Goal: Information Seeking & Learning: Learn about a topic

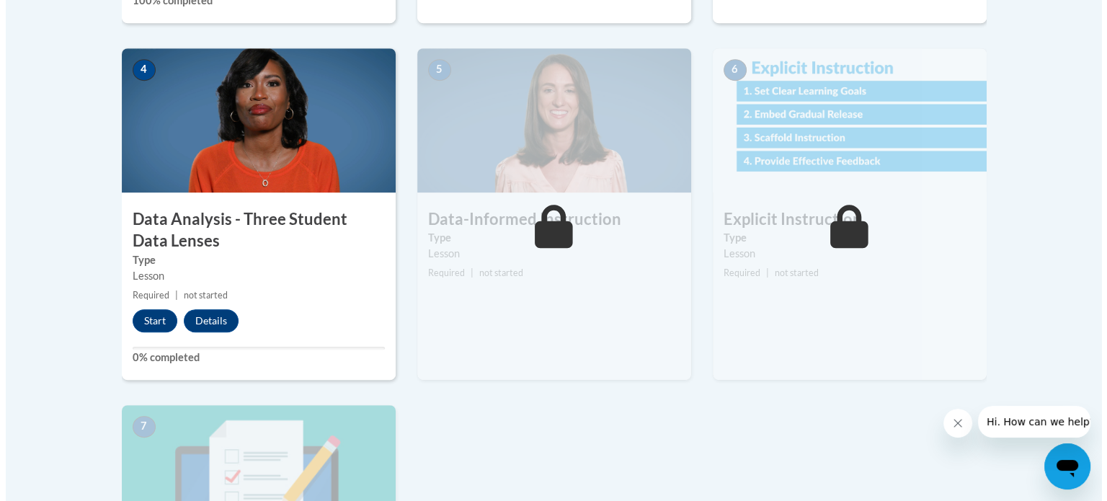
scroll to position [808, 0]
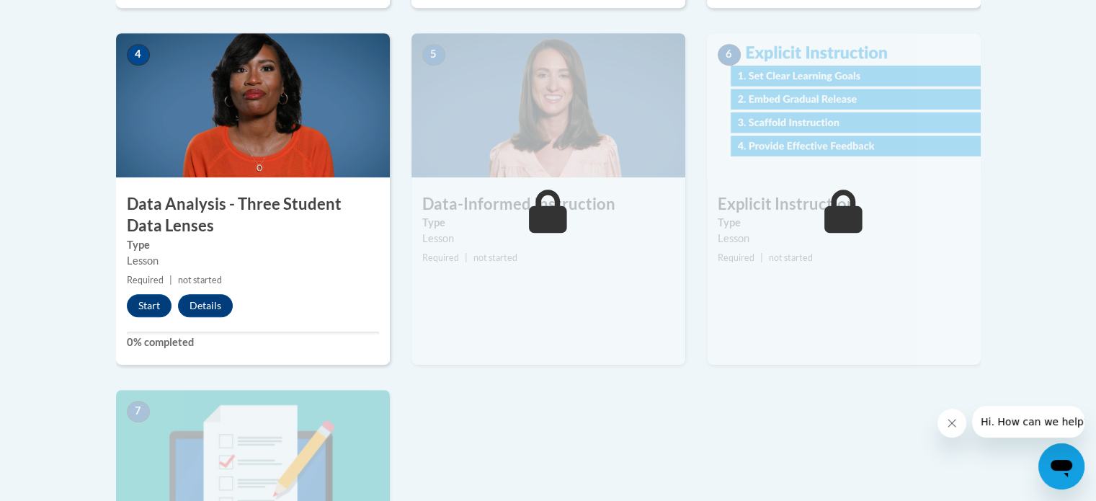
click at [734, 418] on div "1 Pre-Course Survey for Data-Driven Instruction Type Pre-Course Survey Required…" at bounding box center [548, 178] width 887 height 1005
click at [154, 302] on button "Start" at bounding box center [149, 305] width 45 height 23
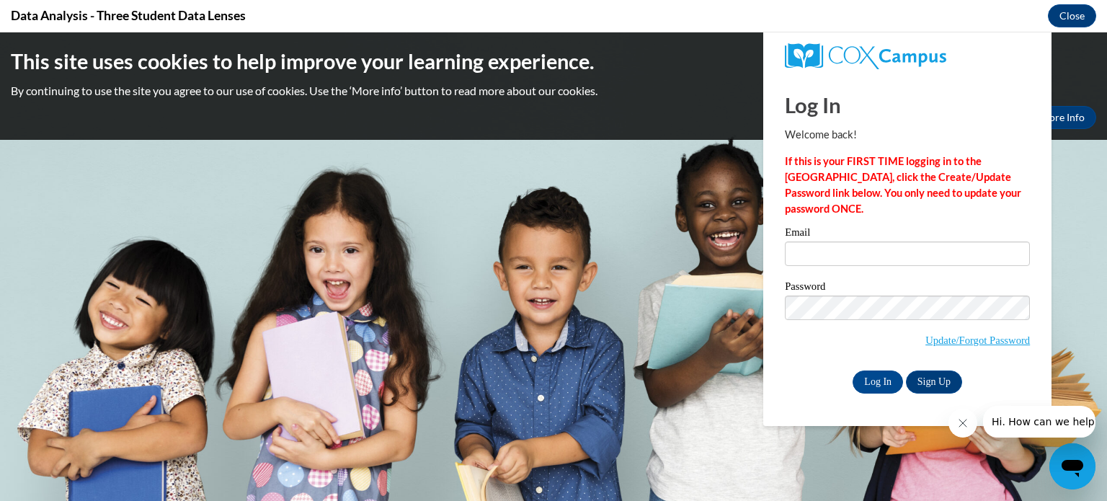
scroll to position [0, 0]
click at [846, 257] on input "Email" at bounding box center [907, 253] width 245 height 25
type input "stromc@kmsd.edu"
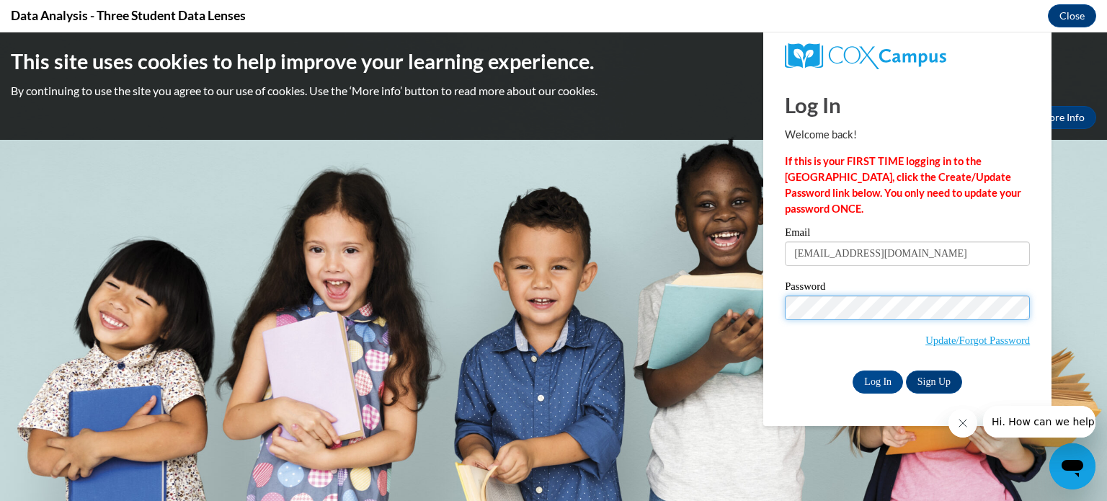
click at [853, 371] on input "Log In" at bounding box center [878, 382] width 50 height 23
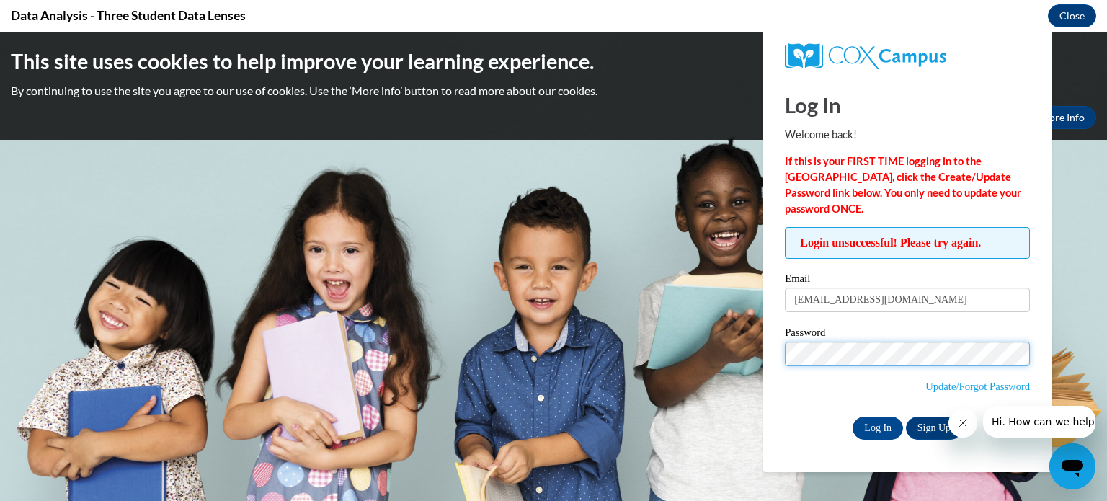
click at [853, 417] on input "Log In" at bounding box center [878, 428] width 50 height 23
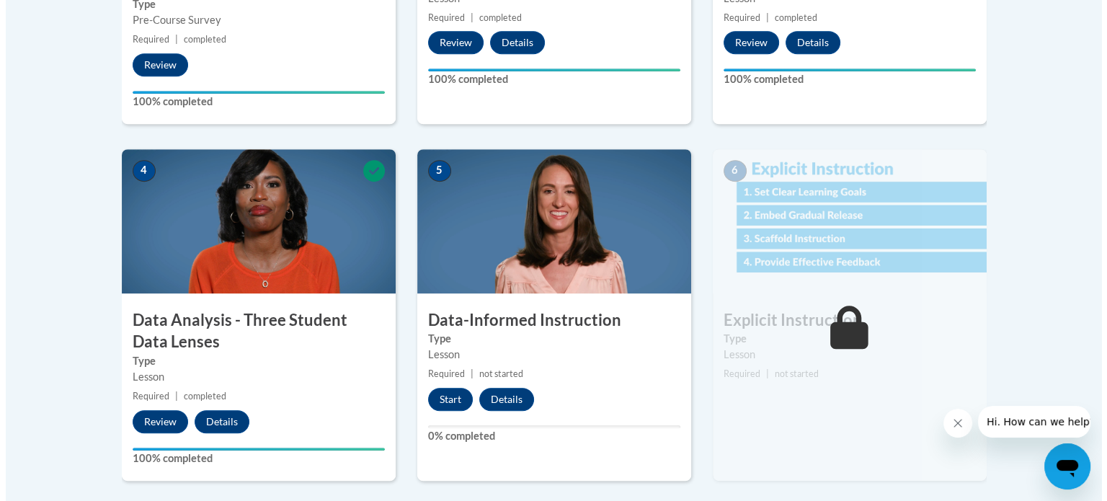
scroll to position [702, 0]
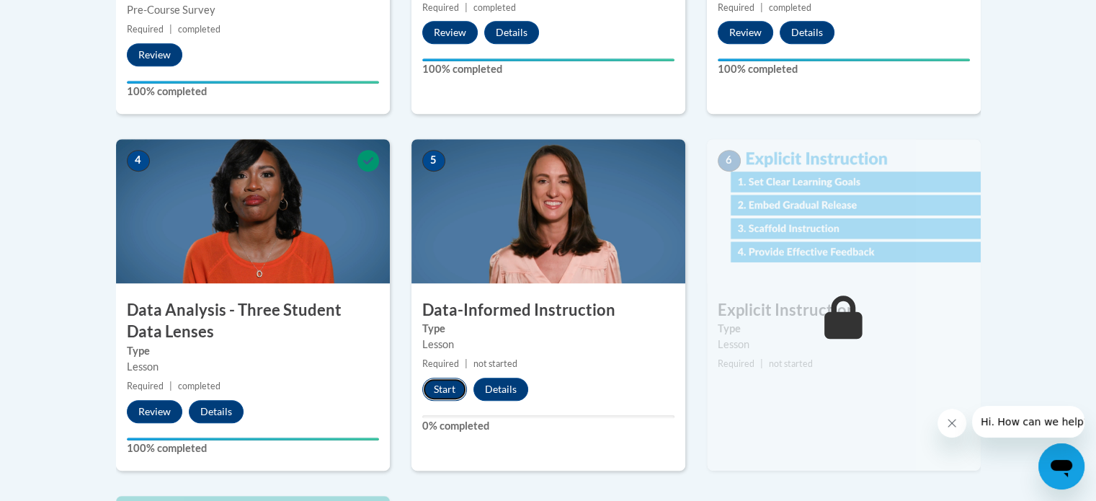
click at [435, 389] on button "Start" at bounding box center [444, 389] width 45 height 23
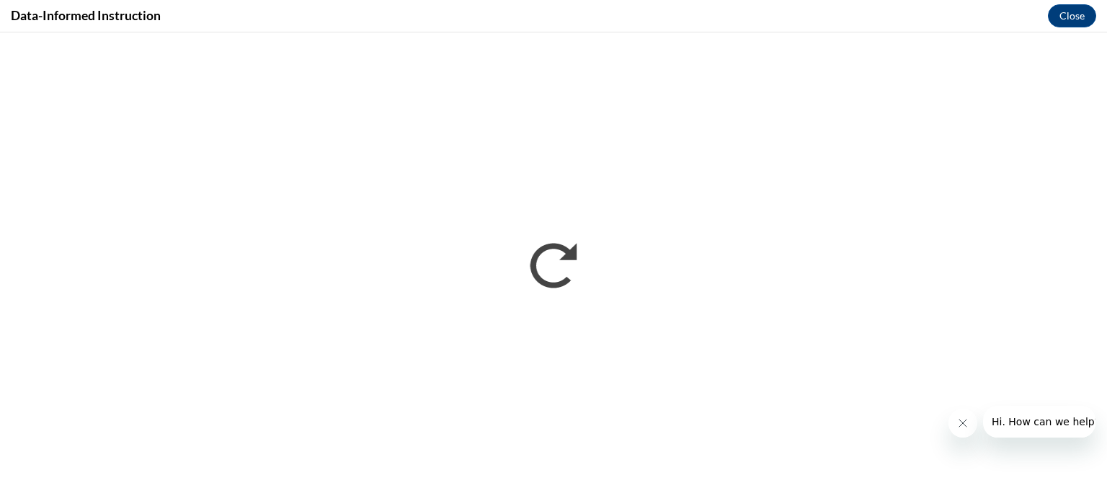
scroll to position [0, 0]
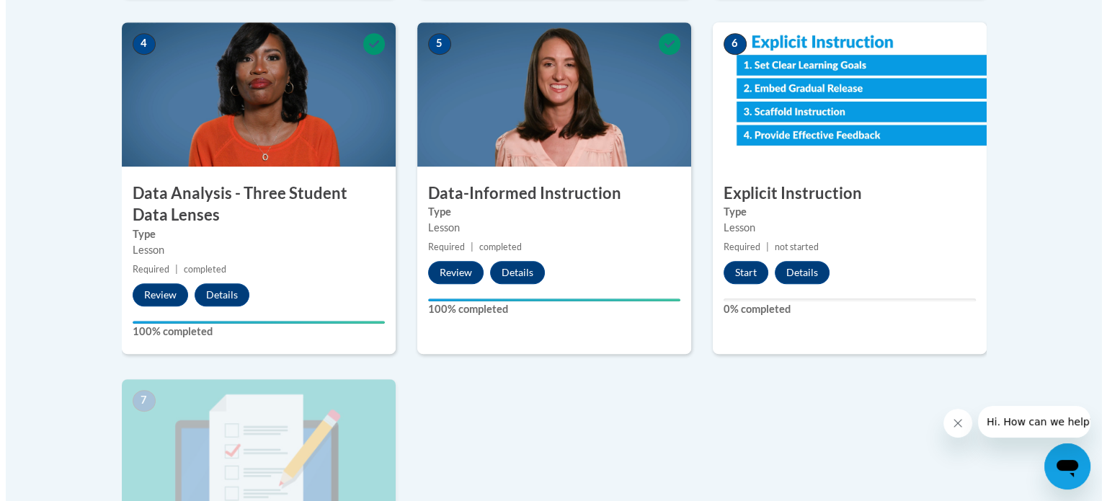
scroll to position [819, 0]
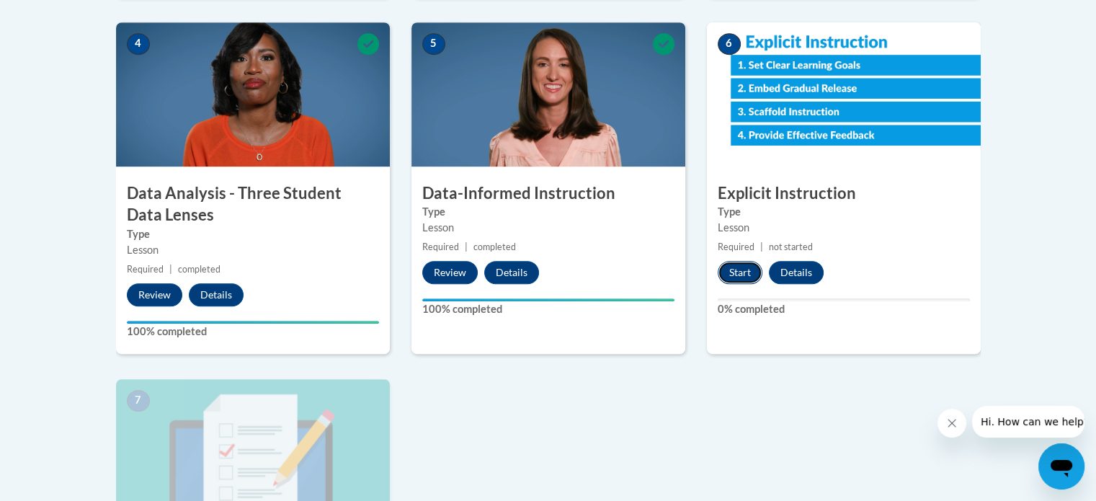
click at [739, 282] on button "Start" at bounding box center [740, 272] width 45 height 23
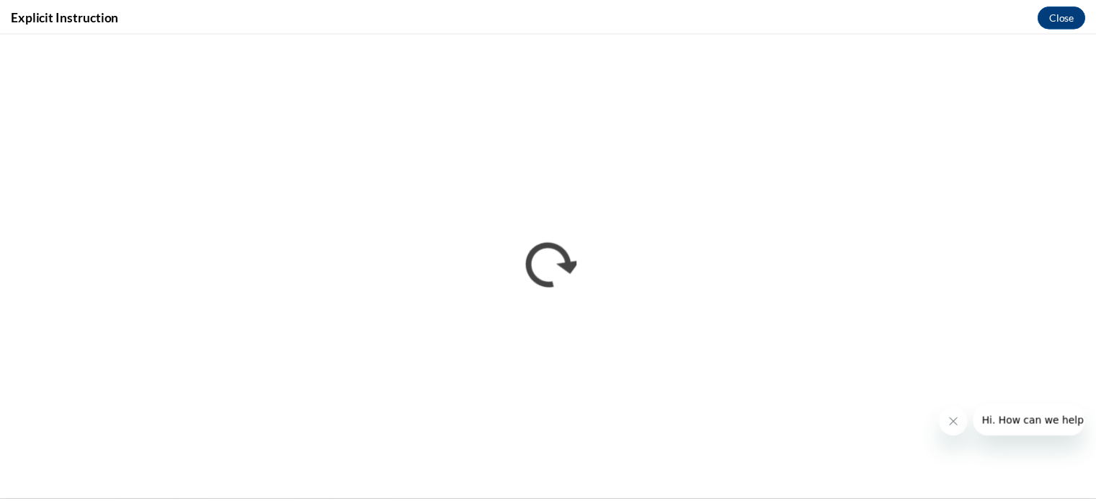
scroll to position [0, 0]
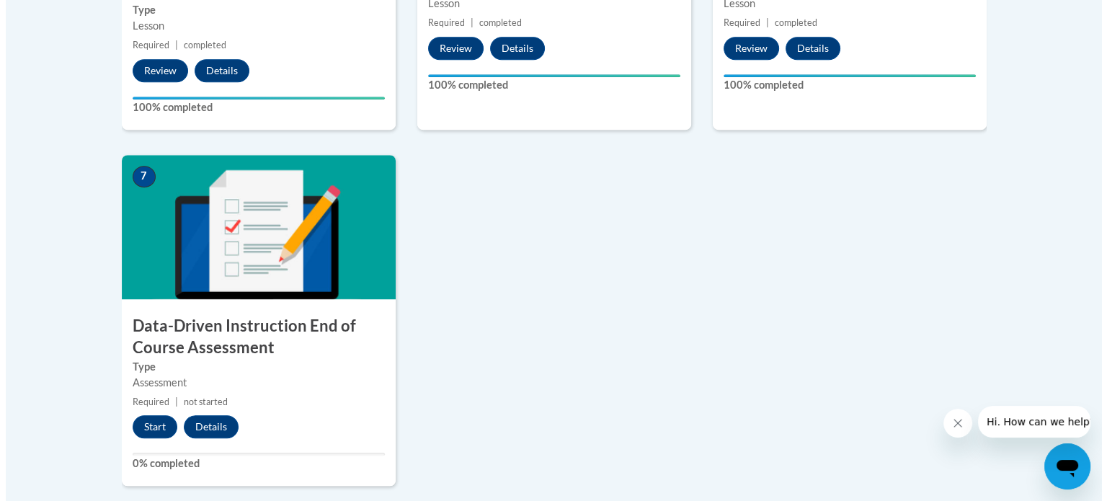
scroll to position [1086, 0]
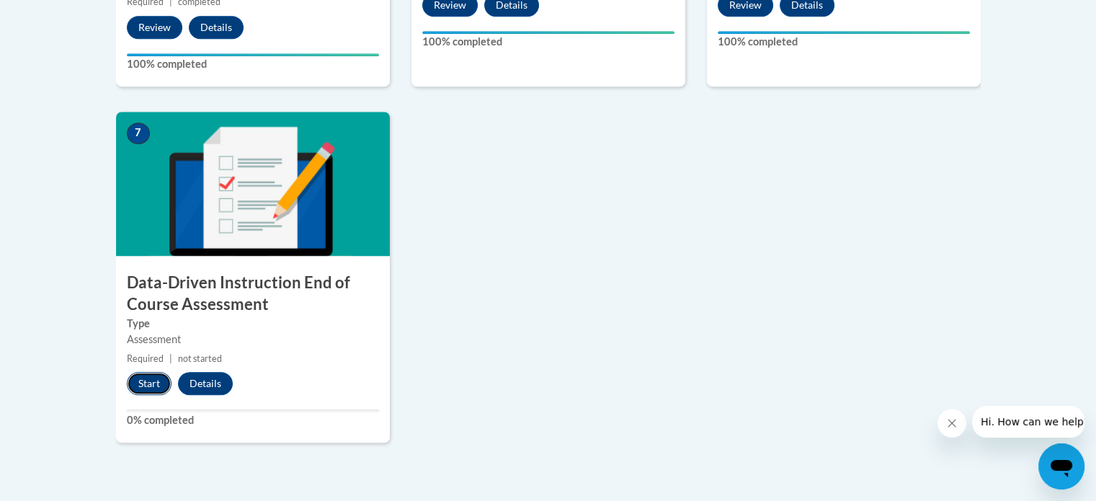
click at [153, 385] on button "Start" at bounding box center [149, 383] width 45 height 23
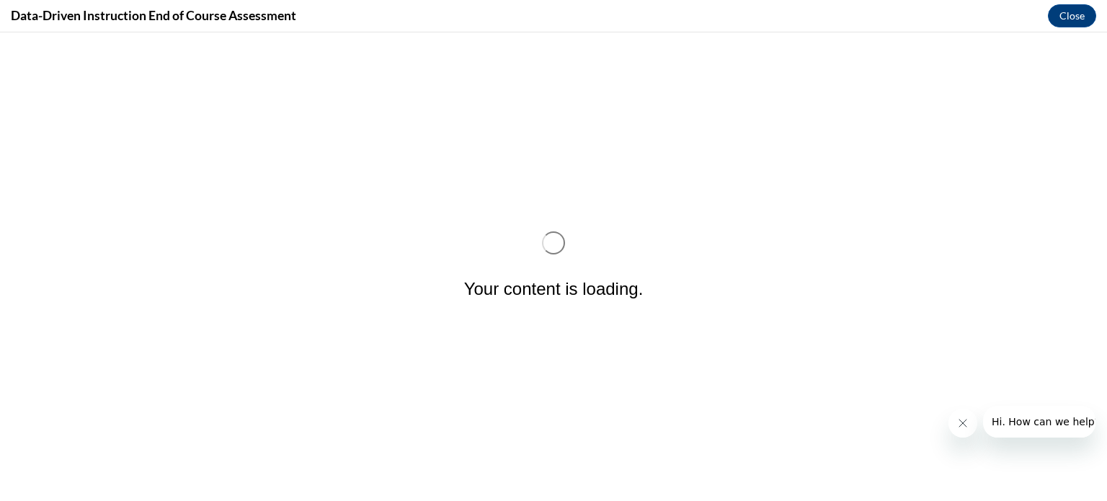
scroll to position [0, 0]
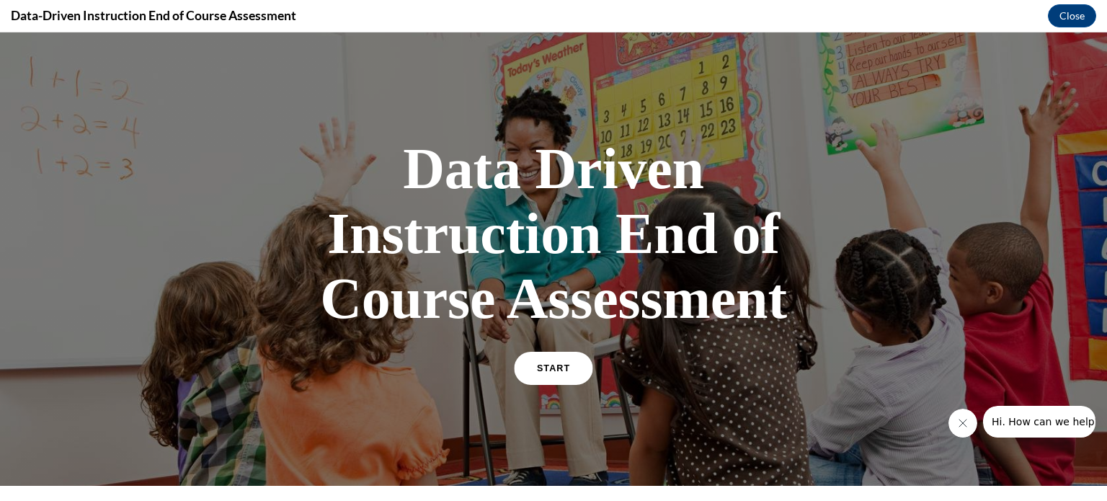
click at [528, 366] on link "START" at bounding box center [553, 368] width 79 height 33
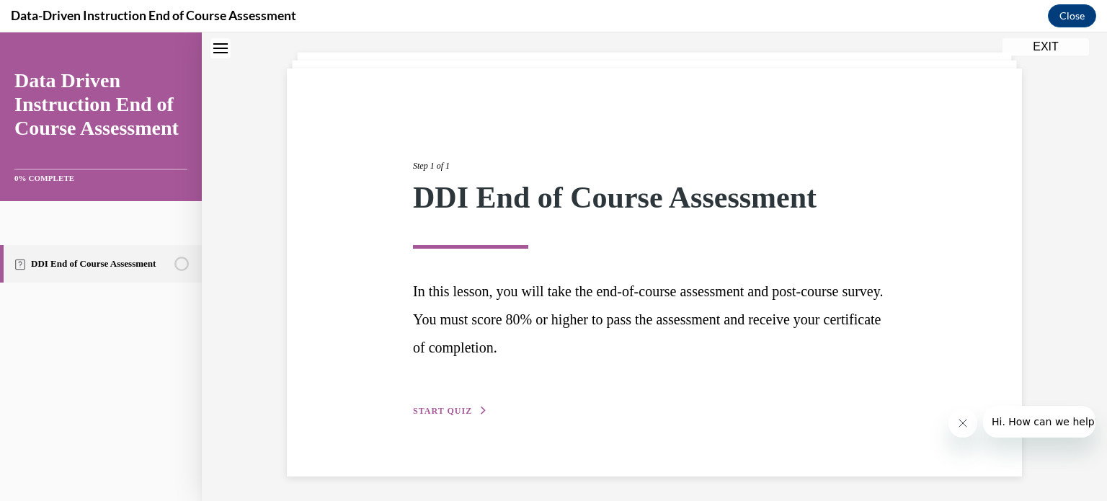
scroll to position [78, 0]
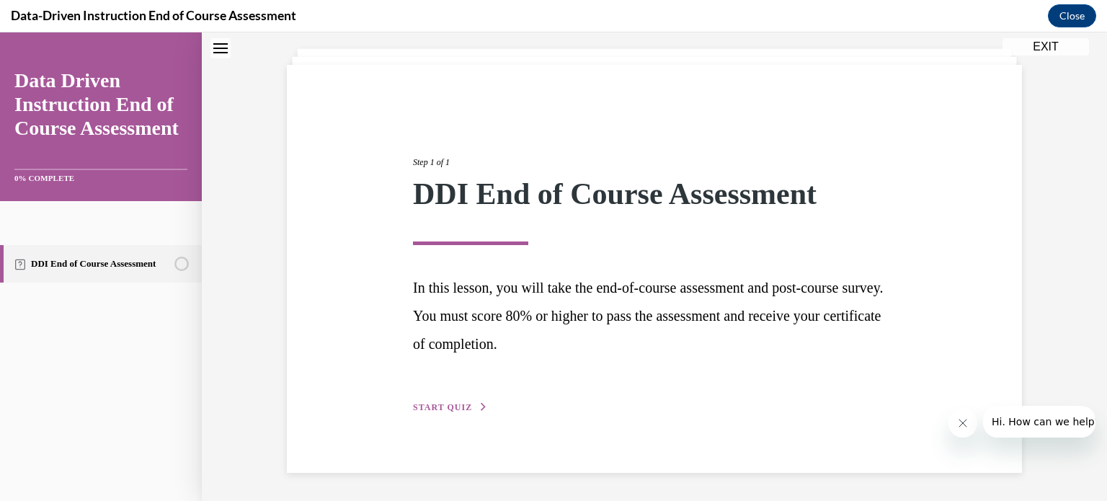
click at [461, 406] on span "START QUIZ" at bounding box center [442, 407] width 59 height 10
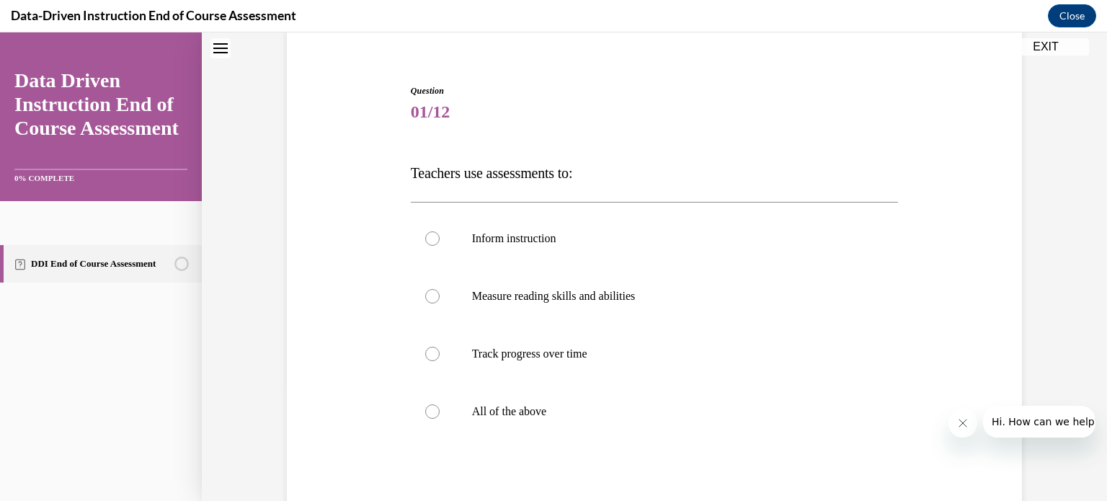
scroll to position [117, 0]
click at [461, 406] on label "All of the above" at bounding box center [655, 410] width 488 height 58
click at [440, 406] on input "All of the above" at bounding box center [432, 410] width 14 height 14
radio input "true"
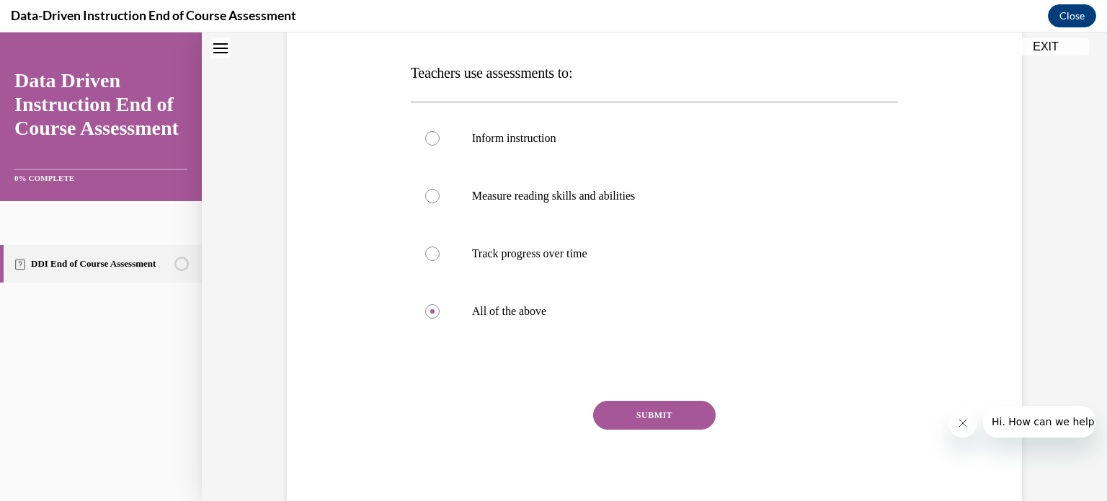
scroll to position [219, 0]
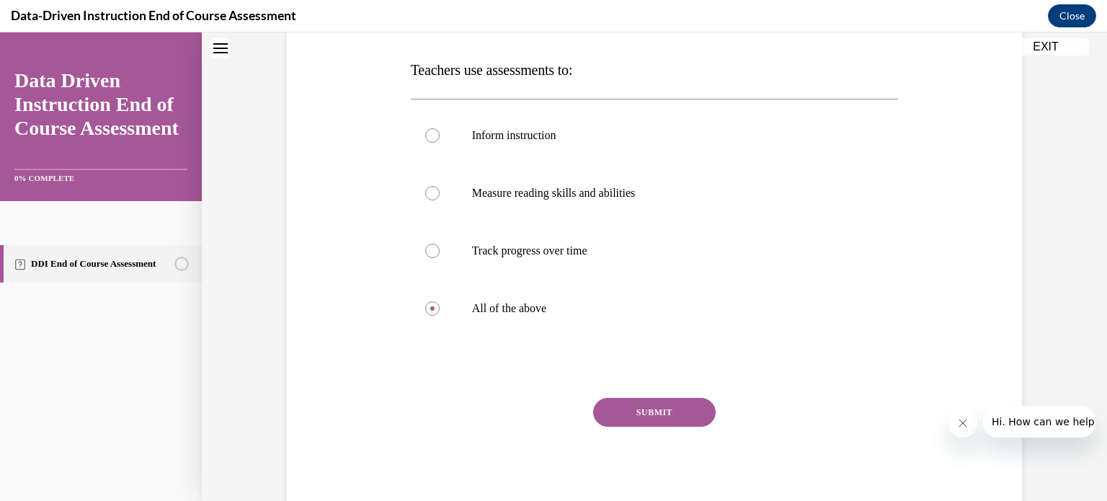
click at [627, 416] on button "SUBMIT" at bounding box center [654, 412] width 123 height 29
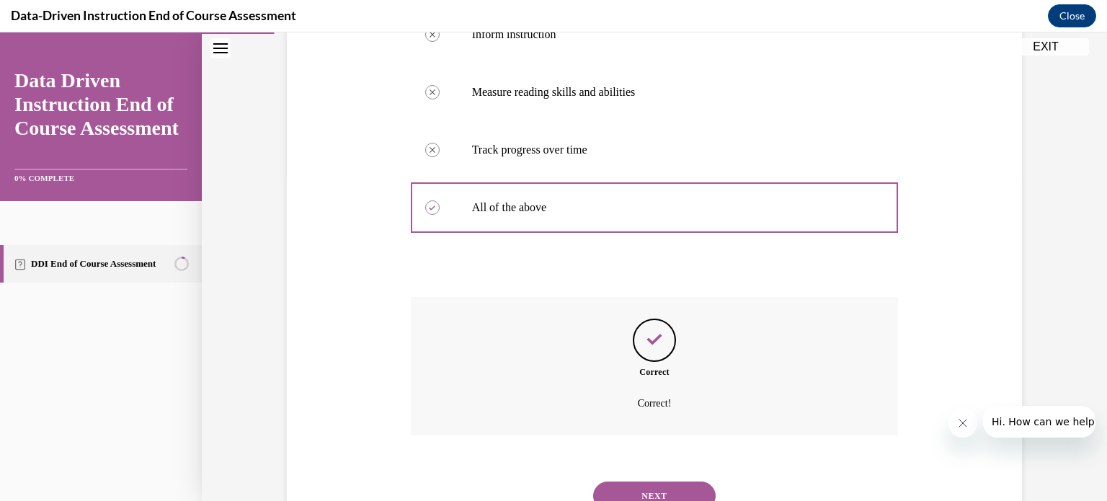
scroll to position [379, 0]
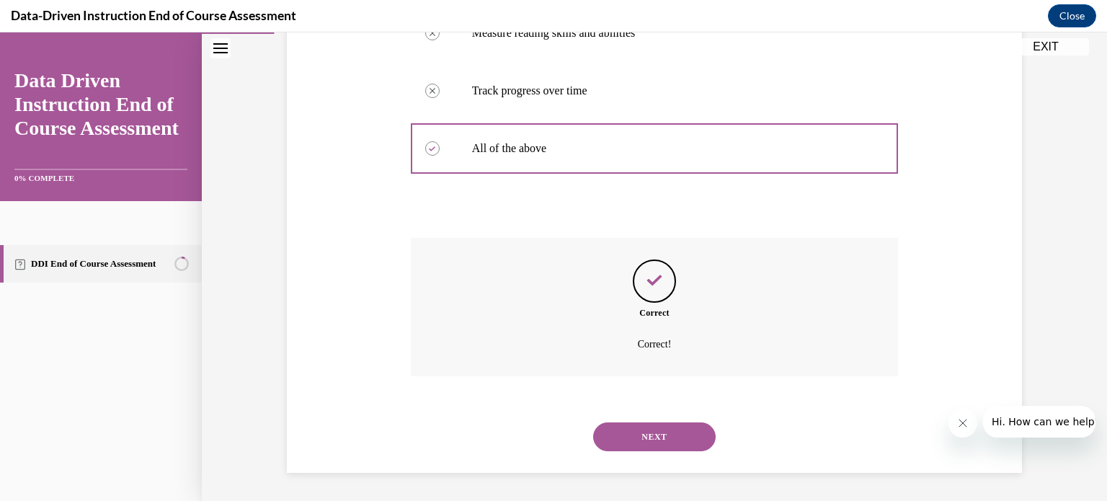
click at [632, 435] on button "NEXT" at bounding box center [654, 436] width 123 height 29
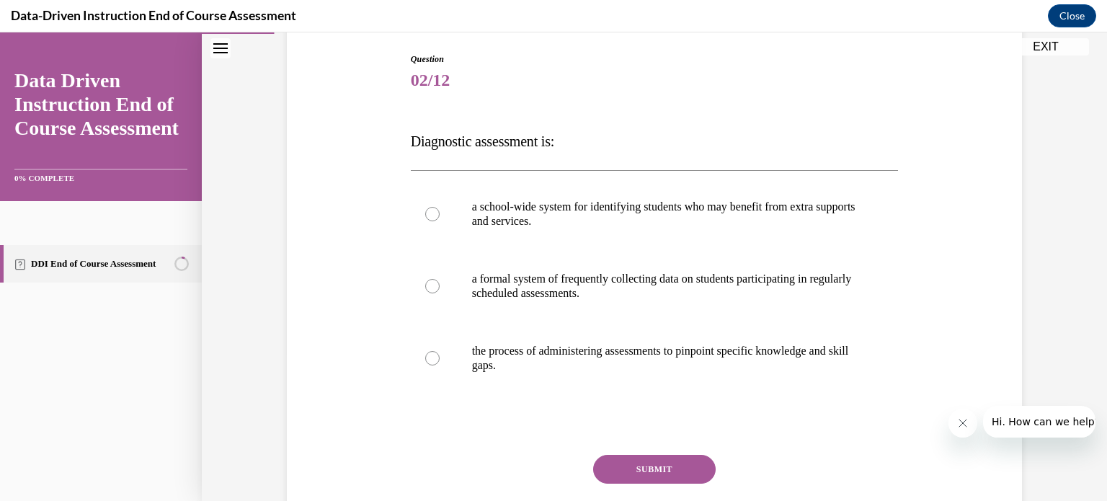
scroll to position [153, 0]
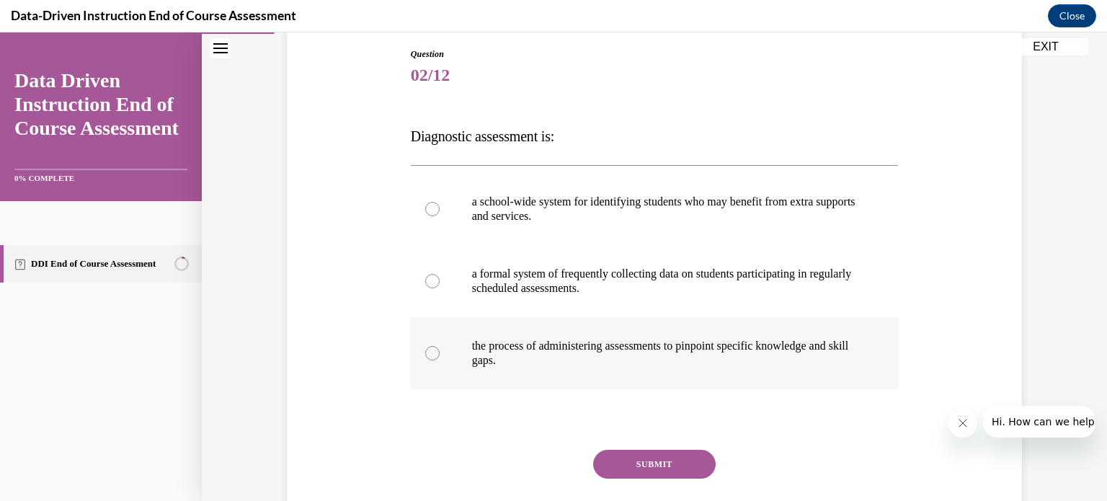
click at [626, 358] on p "the process of administering assessments to pinpoint specific knowledge and ski…" at bounding box center [667, 353] width 391 height 29
click at [440, 358] on input "the process of administering assessments to pinpoint specific knowledge and ski…" at bounding box center [432, 353] width 14 height 14
radio input "true"
click at [636, 454] on button "SUBMIT" at bounding box center [654, 464] width 123 height 29
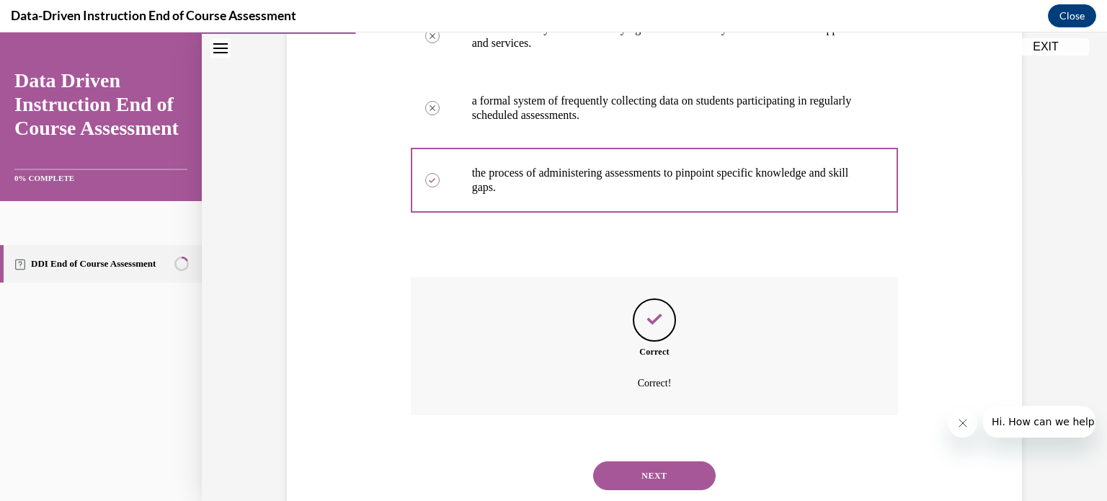
scroll to position [329, 0]
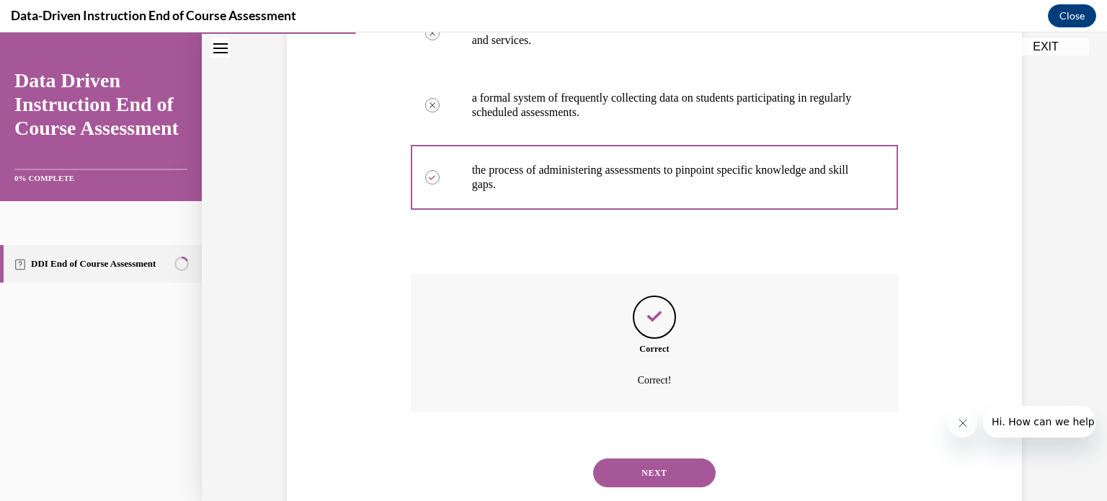
click at [634, 465] on button "NEXT" at bounding box center [654, 472] width 123 height 29
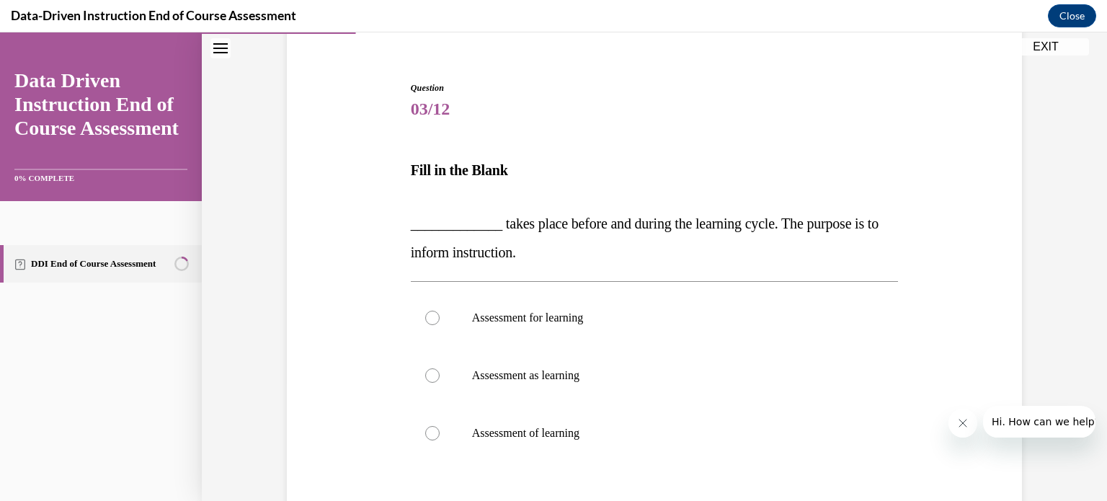
scroll to position [121, 0]
click at [597, 328] on label "Assessment for learning" at bounding box center [655, 316] width 488 height 58
click at [440, 323] on input "Assessment for learning" at bounding box center [432, 316] width 14 height 14
radio input "true"
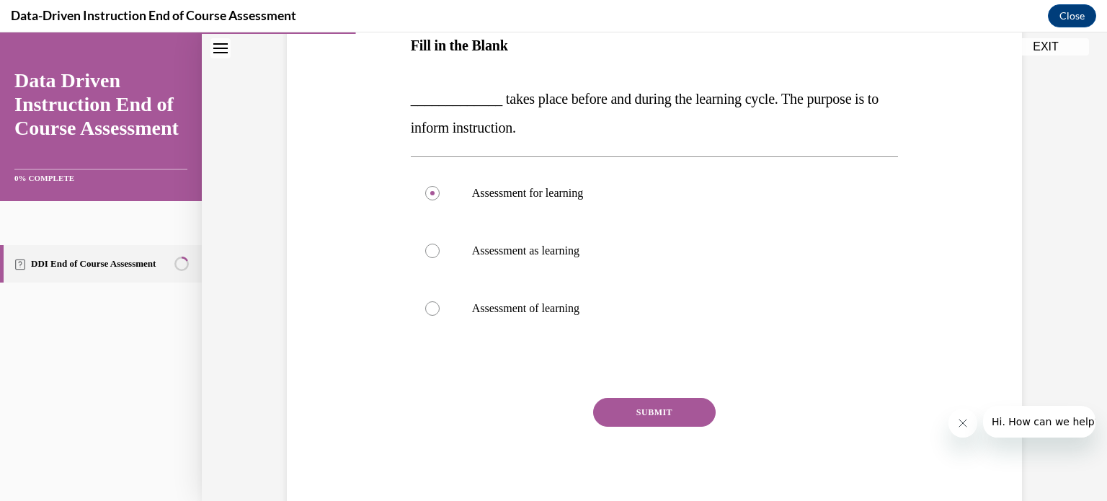
click at [675, 409] on button "SUBMIT" at bounding box center [654, 412] width 123 height 29
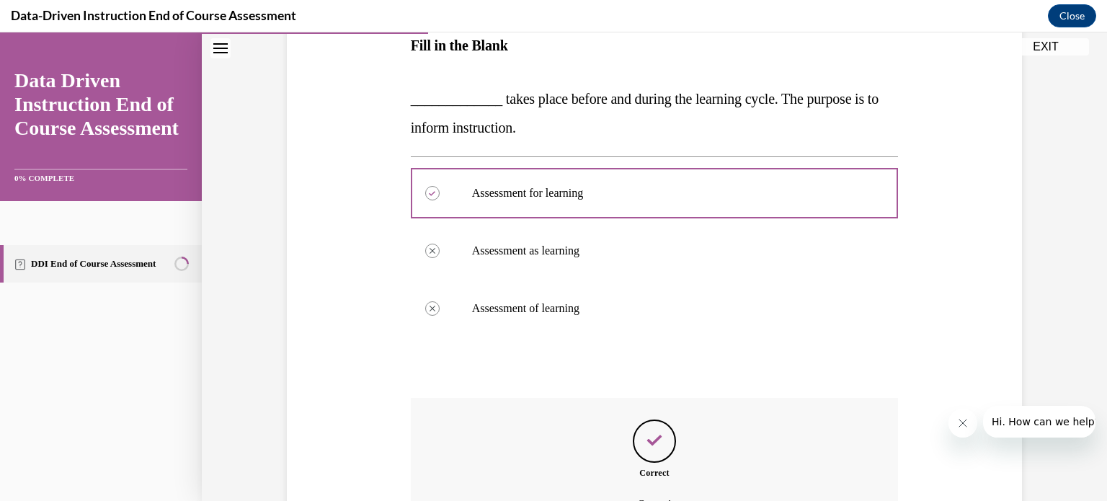
scroll to position [404, 0]
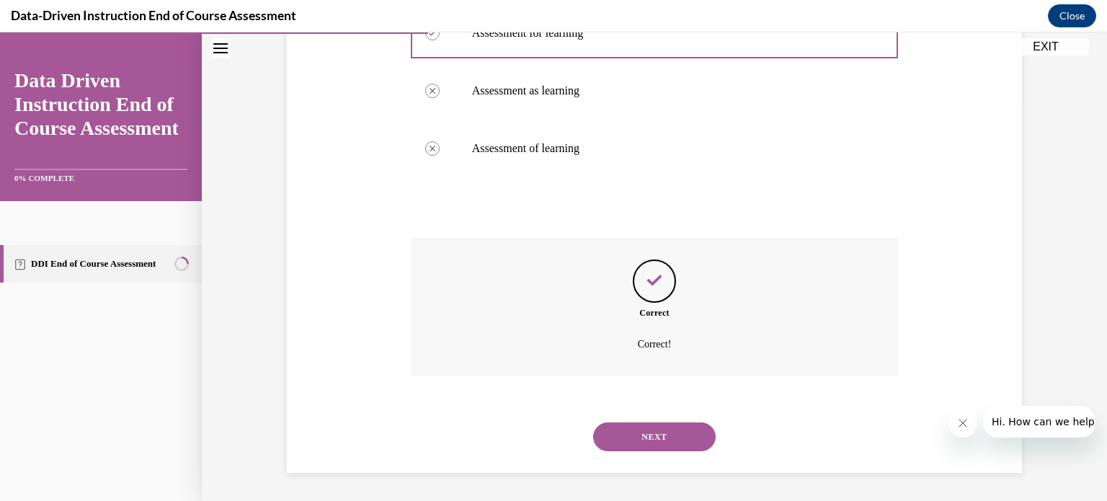
click at [665, 427] on button "NEXT" at bounding box center [654, 436] width 123 height 29
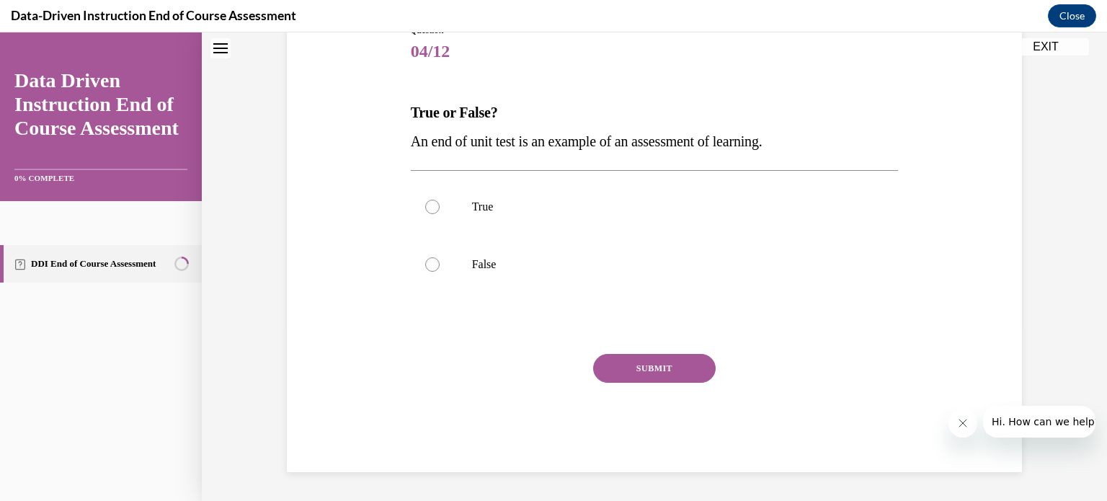
scroll to position [43, 0]
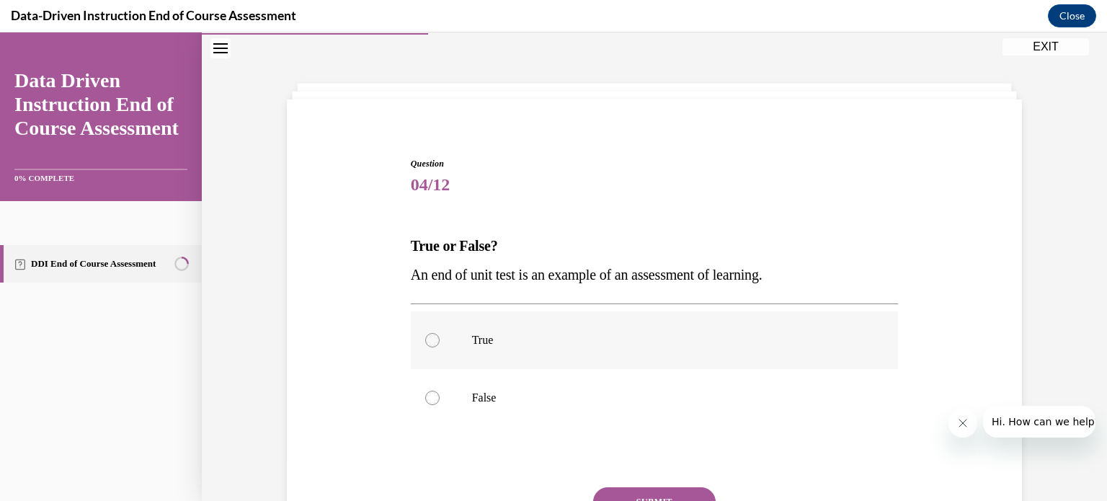
click at [542, 352] on label "True" at bounding box center [655, 340] width 488 height 58
click at [440, 347] on input "True" at bounding box center [432, 340] width 14 height 14
radio input "true"
click at [642, 495] on button "SUBMIT" at bounding box center [654, 501] width 123 height 29
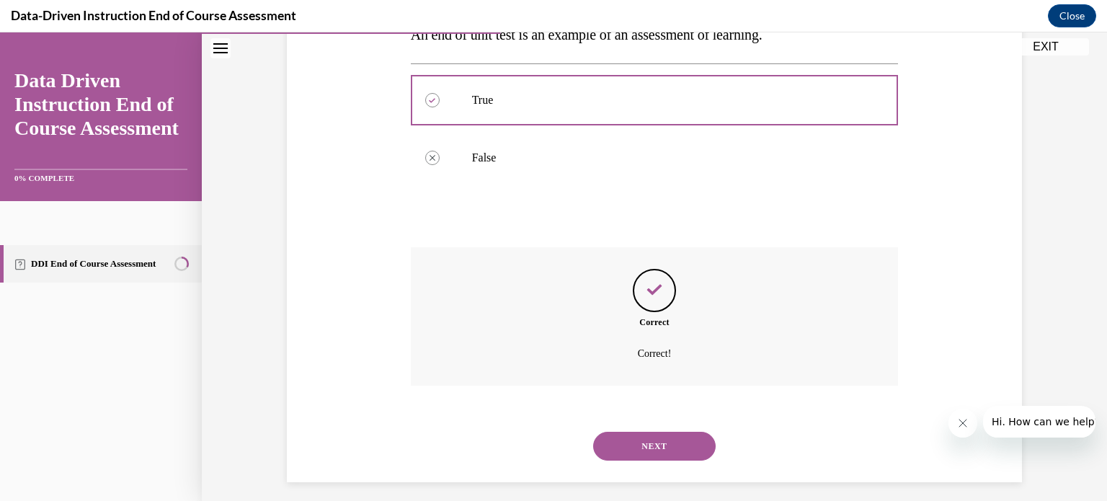
scroll to position [293, 0]
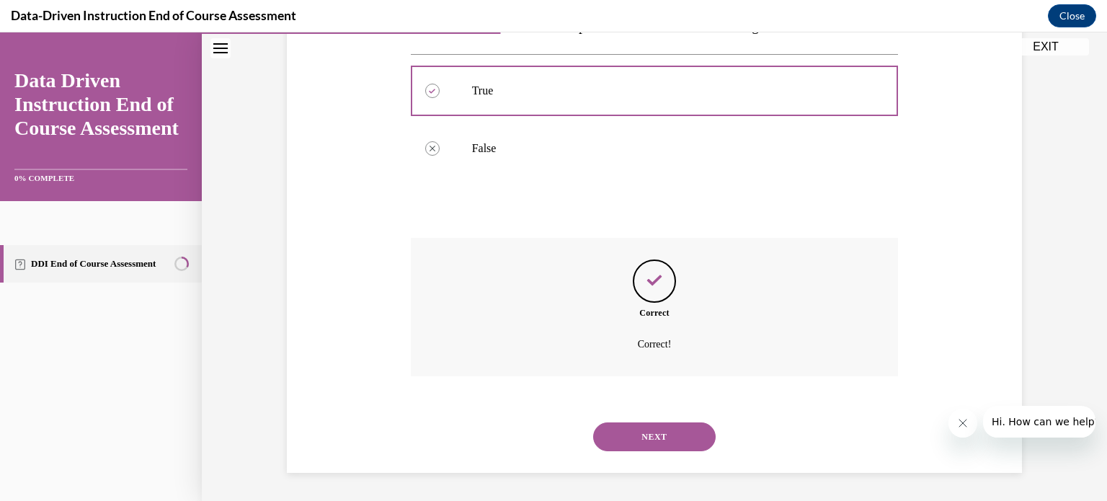
click at [654, 435] on button "NEXT" at bounding box center [654, 436] width 123 height 29
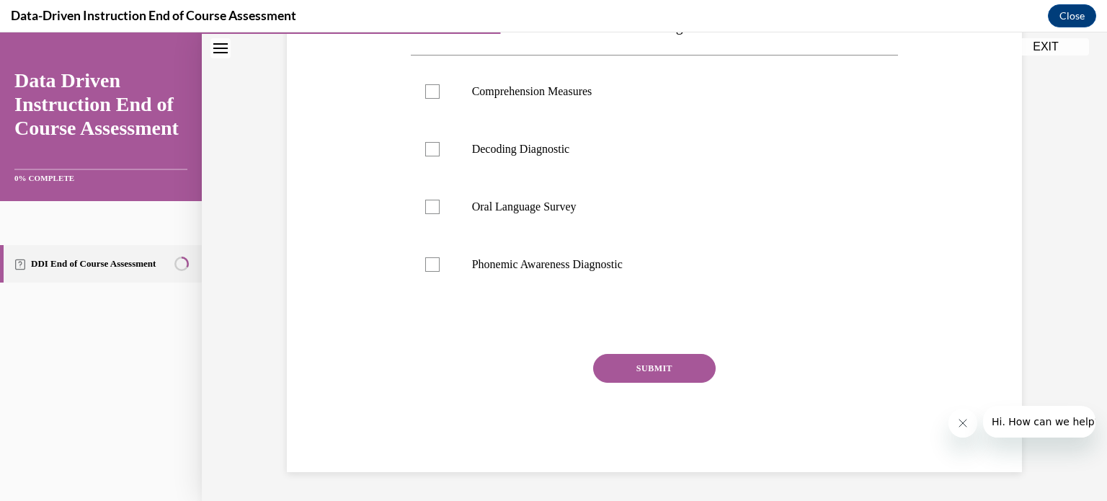
scroll to position [43, 0]
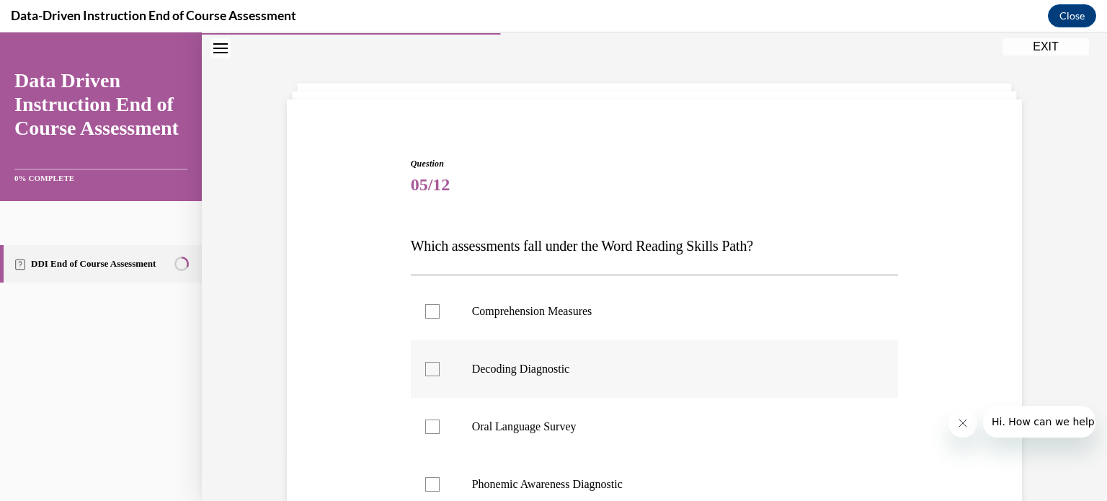
click at [681, 385] on label "Decoding Diagnostic" at bounding box center [655, 369] width 488 height 58
click at [440, 376] on input "Decoding Diagnostic" at bounding box center [432, 369] width 14 height 14
click at [681, 385] on label "Decoding Diagnostic" at bounding box center [655, 369] width 488 height 58
click at [440, 376] on input "Decoding Diagnostic" at bounding box center [432, 369] width 14 height 14
click at [681, 385] on label "Decoding Diagnostic" at bounding box center [655, 369] width 488 height 58
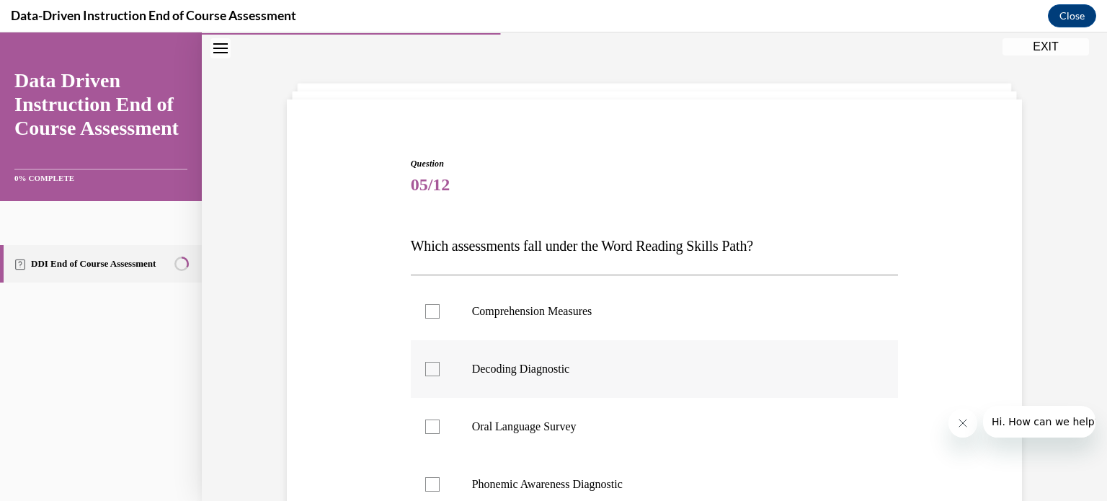
click at [440, 376] on input "Decoding Diagnostic" at bounding box center [432, 369] width 14 height 14
checkbox input "true"
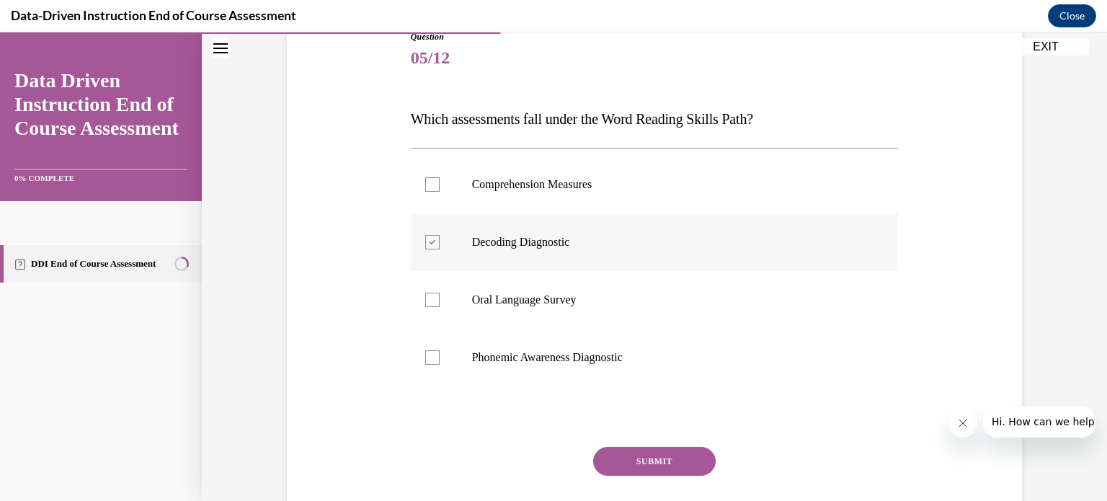
scroll to position [171, 0]
click at [668, 360] on p "Phonemic Awareness Diagnostic" at bounding box center [667, 357] width 391 height 14
click at [440, 360] on input "Phonemic Awareness Diagnostic" at bounding box center [432, 357] width 14 height 14
checkbox input "true"
click at [664, 298] on p "Oral Language Survey" at bounding box center [667, 299] width 391 height 14
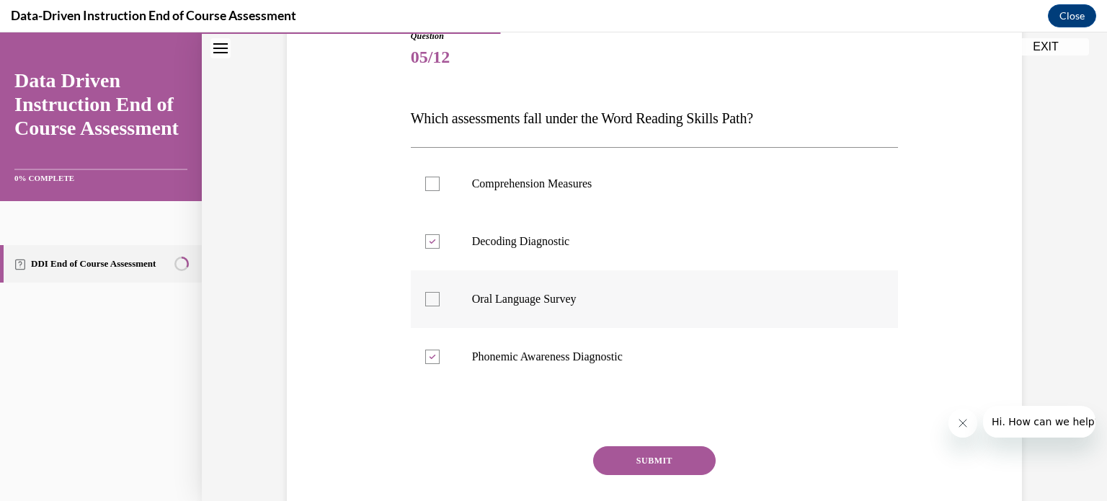
click at [440, 298] on input "Oral Language Survey" at bounding box center [432, 299] width 14 height 14
click at [522, 288] on label "Oral Language Survey" at bounding box center [655, 299] width 488 height 58
click at [440, 292] on input "Oral Language Survey" at bounding box center [432, 299] width 14 height 14
checkbox input "false"
click at [637, 458] on button "SUBMIT" at bounding box center [654, 460] width 123 height 29
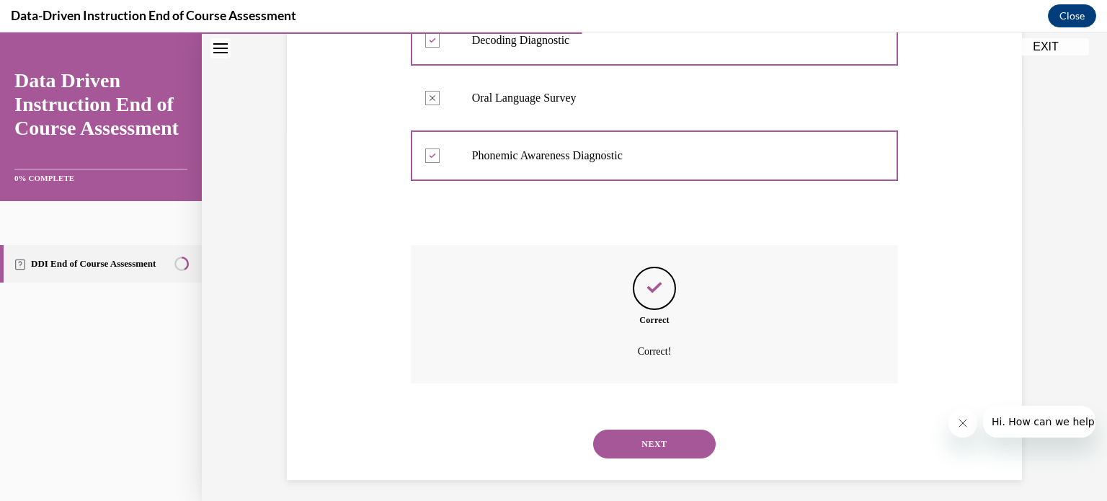
scroll to position [376, 0]
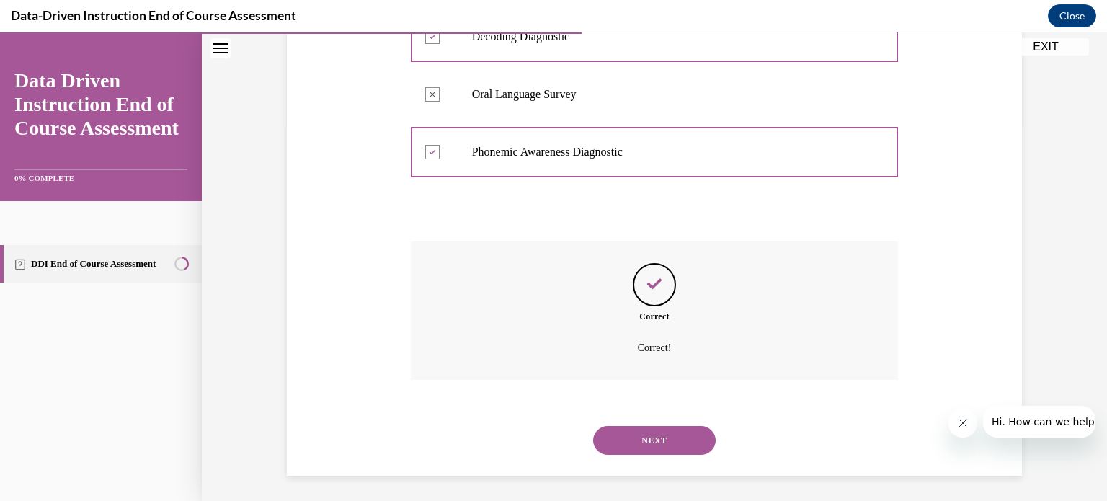
click at [640, 436] on button "NEXT" at bounding box center [654, 440] width 123 height 29
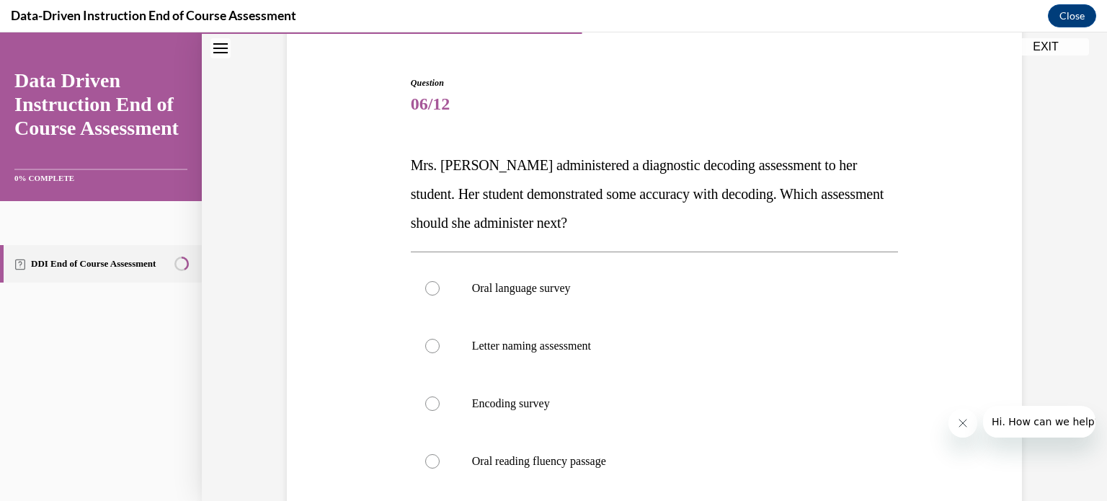
scroll to position [124, 0]
click at [559, 288] on p "Oral language survey" at bounding box center [667, 288] width 391 height 14
click at [440, 288] on input "Oral language survey" at bounding box center [432, 288] width 14 height 14
radio input "true"
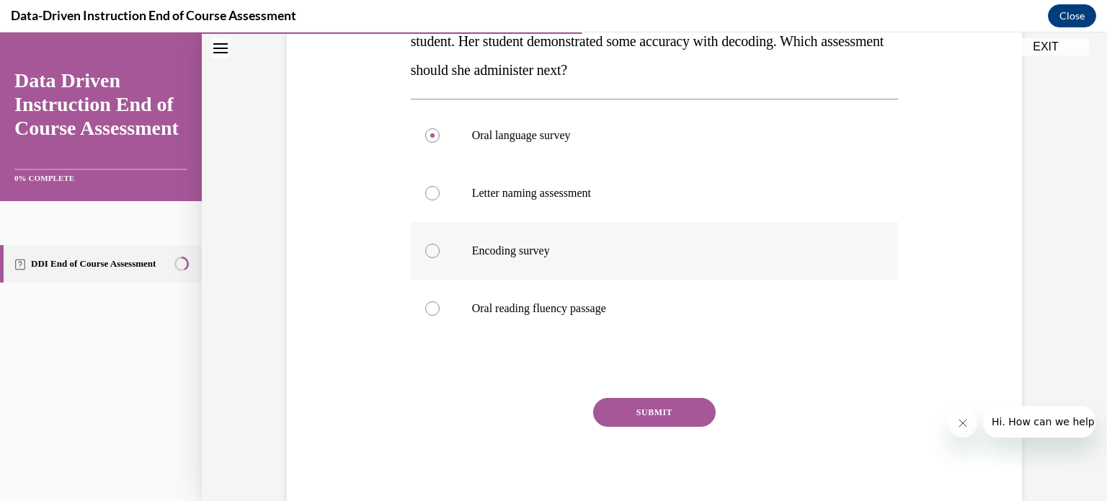
click at [673, 417] on button "SUBMIT" at bounding box center [654, 412] width 123 height 29
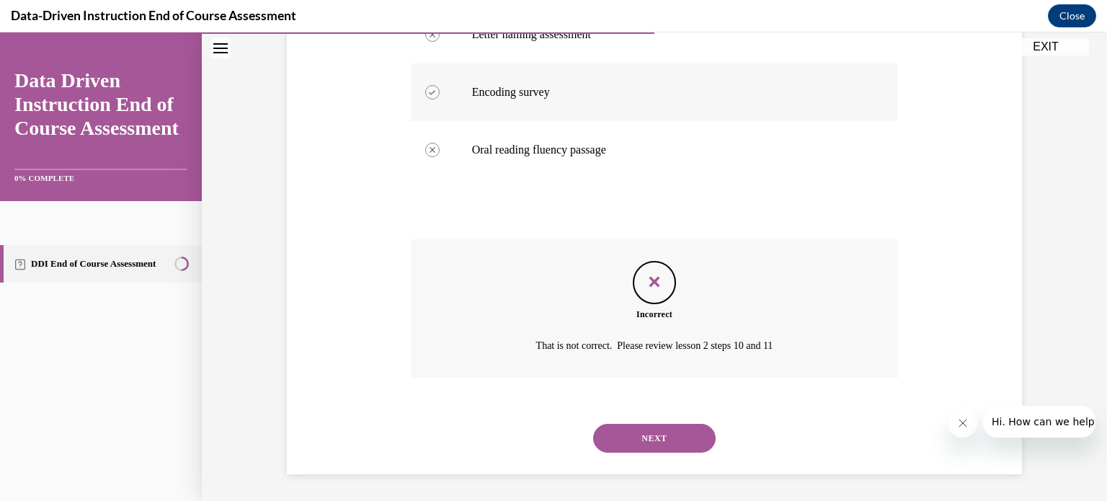
scroll to position [437, 0]
click at [670, 426] on button "NEXT" at bounding box center [654, 436] width 123 height 29
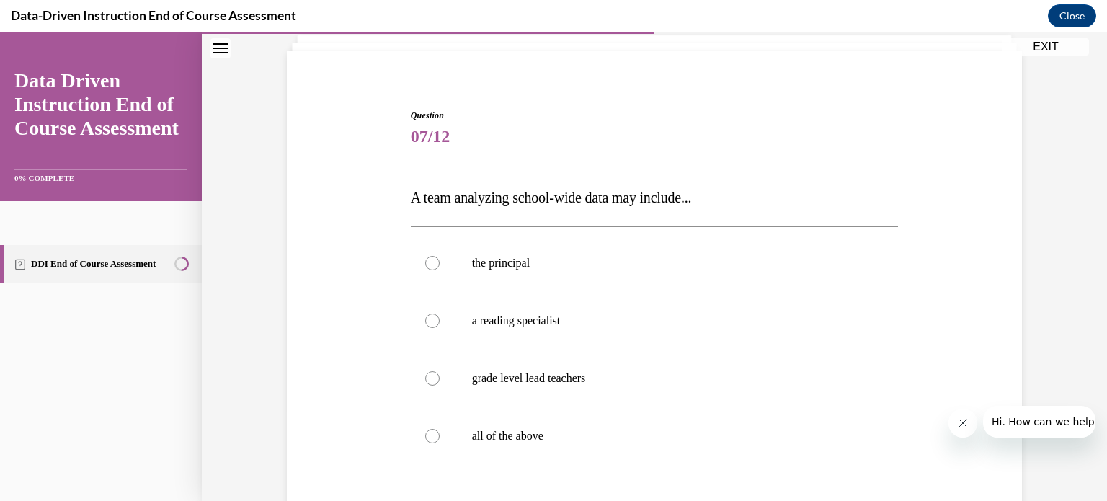
scroll to position [92, 0]
click at [658, 432] on p "all of the above" at bounding box center [667, 435] width 391 height 14
click at [440, 432] on input "all of the above" at bounding box center [432, 435] width 14 height 14
radio input "true"
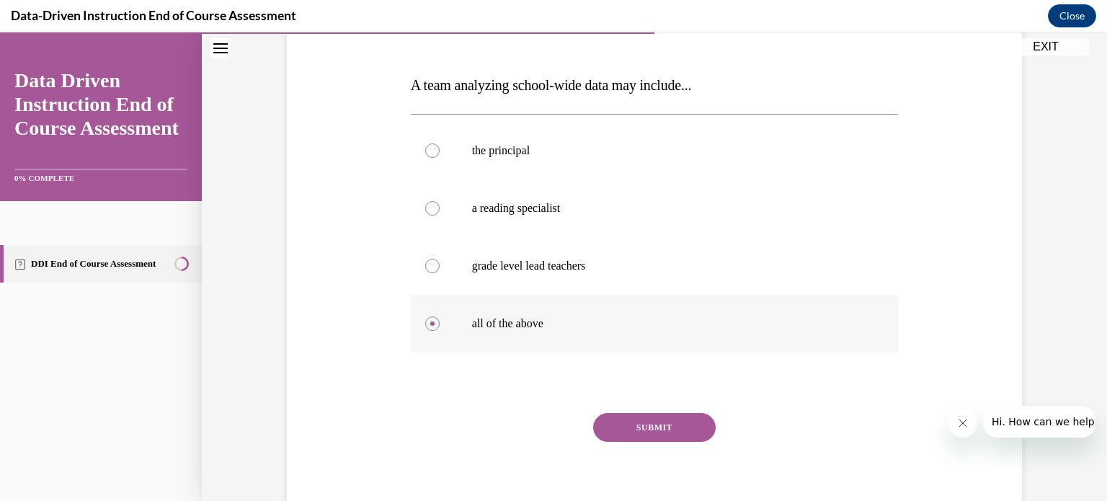
scroll to position [219, 0]
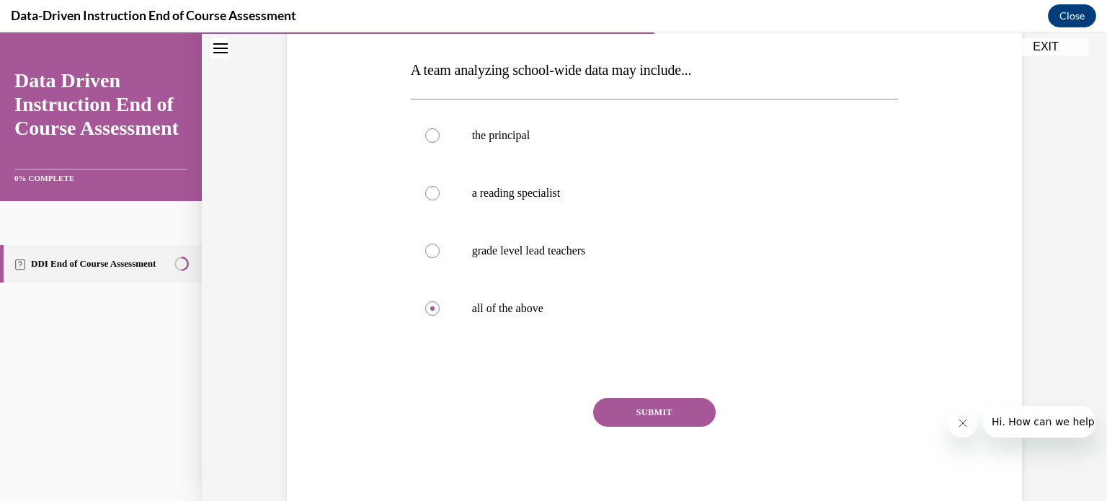
click at [654, 416] on button "SUBMIT" at bounding box center [654, 412] width 123 height 29
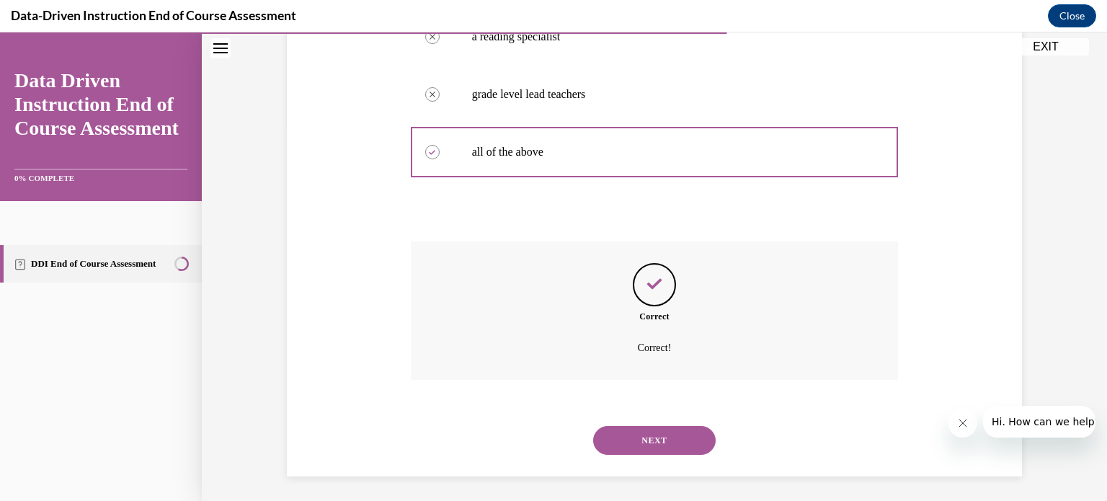
scroll to position [379, 0]
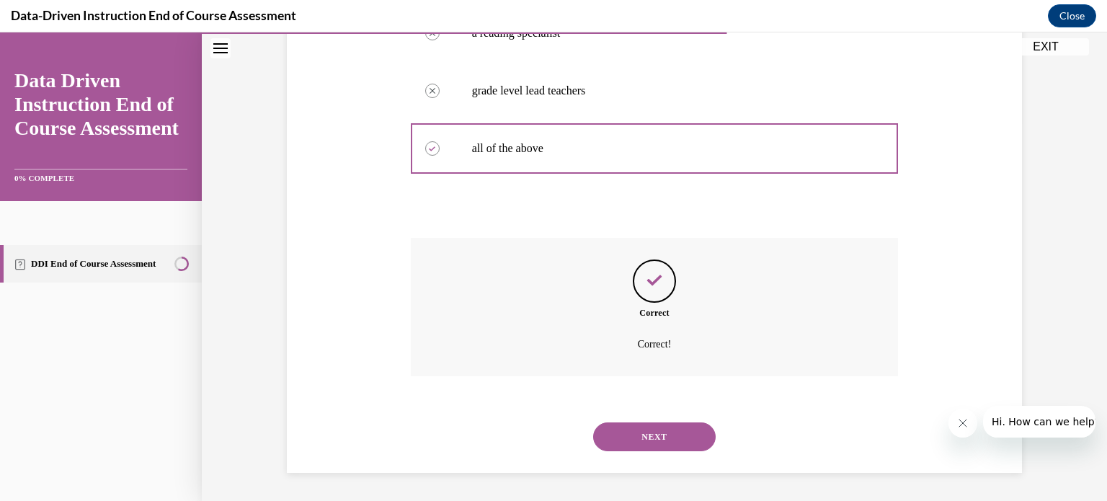
click at [652, 429] on button "NEXT" at bounding box center [654, 436] width 123 height 29
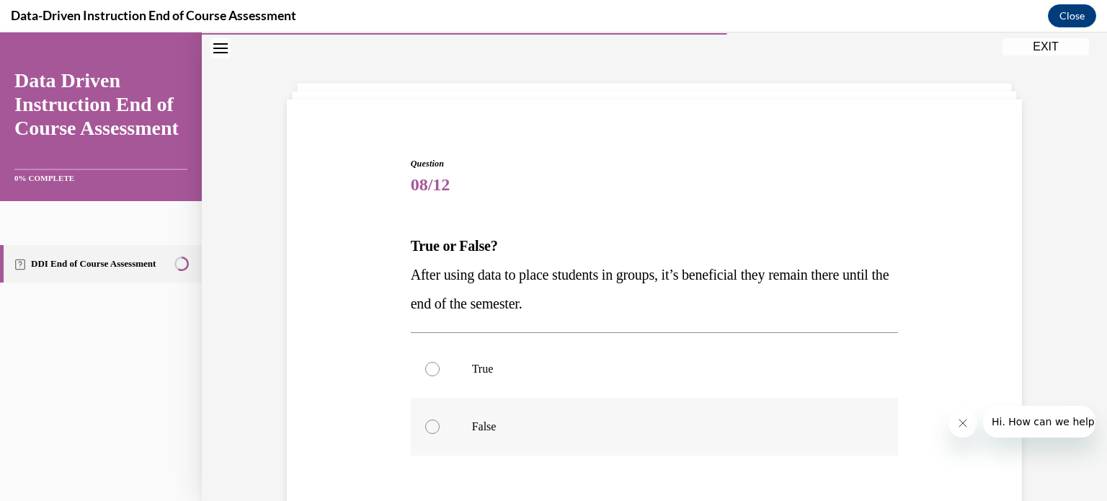
click at [593, 440] on label "False" at bounding box center [655, 427] width 488 height 58
click at [440, 434] on input "False" at bounding box center [432, 427] width 14 height 14
radio input "true"
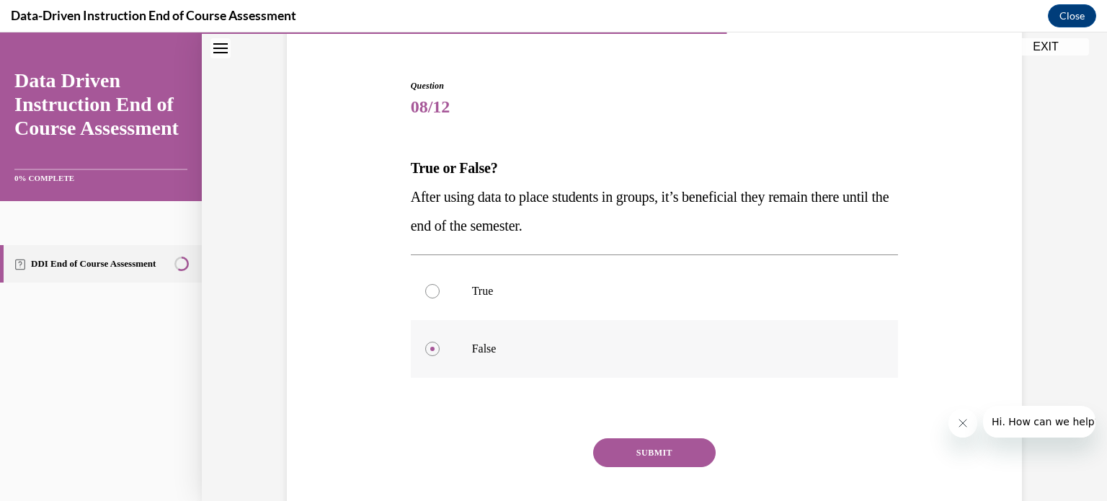
scroll to position [128, 0]
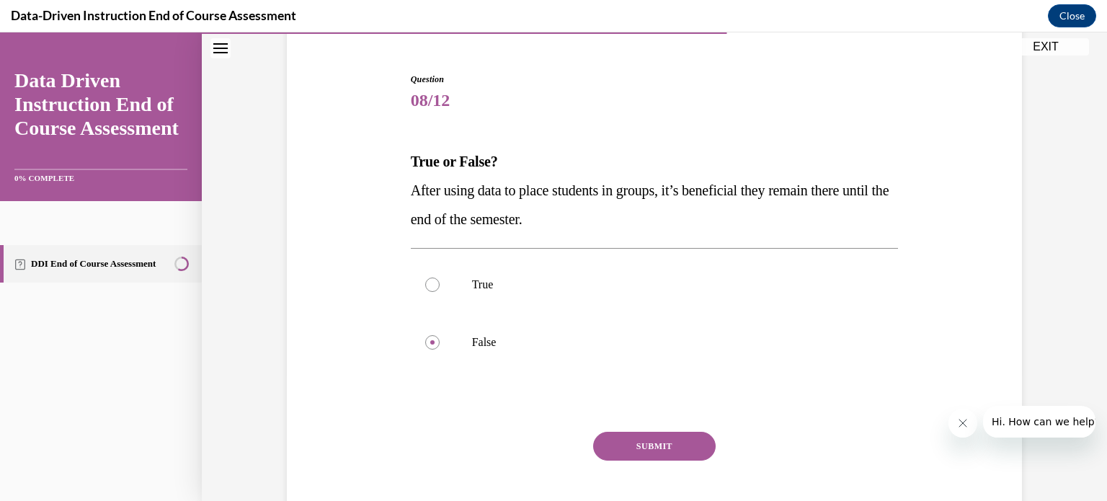
click at [632, 445] on button "SUBMIT" at bounding box center [654, 446] width 123 height 29
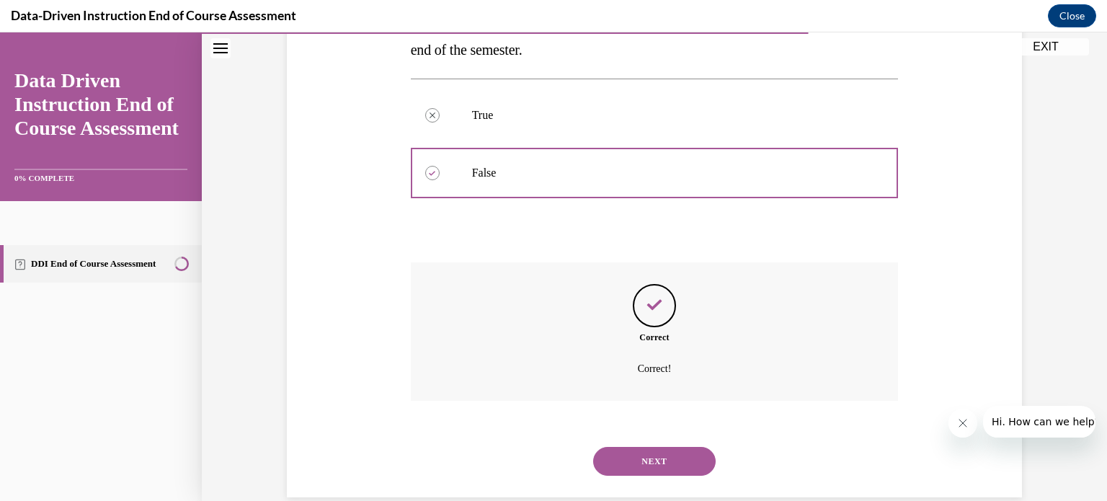
scroll to position [300, 0]
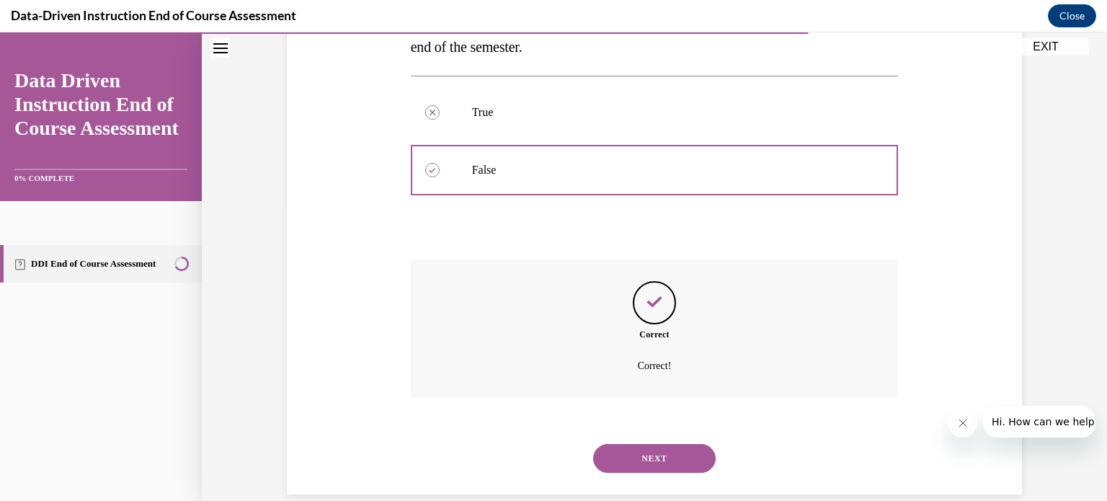
click at [648, 453] on button "NEXT" at bounding box center [654, 458] width 123 height 29
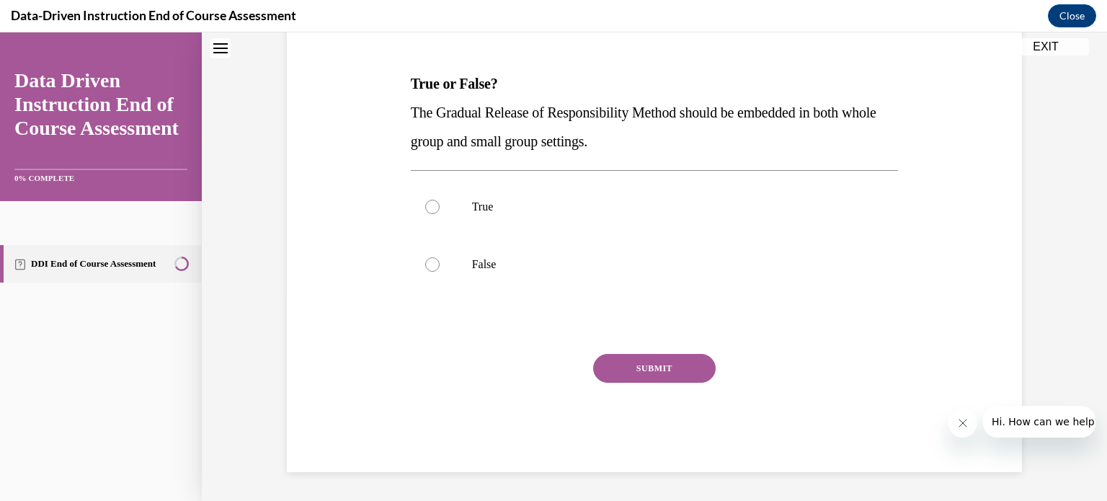
scroll to position [43, 0]
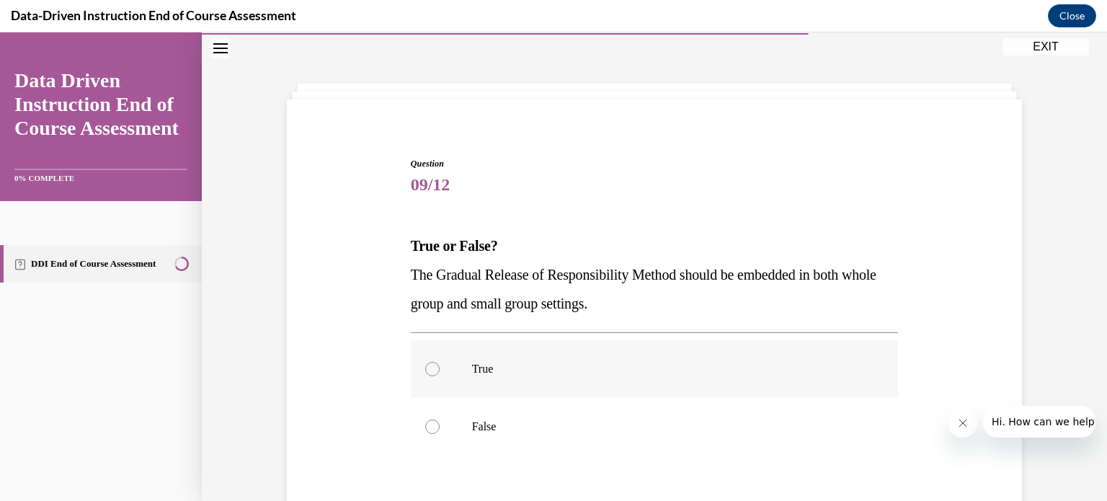
click at [652, 383] on label "True" at bounding box center [655, 369] width 488 height 58
click at [440, 376] on input "True" at bounding box center [432, 369] width 14 height 14
radio input "true"
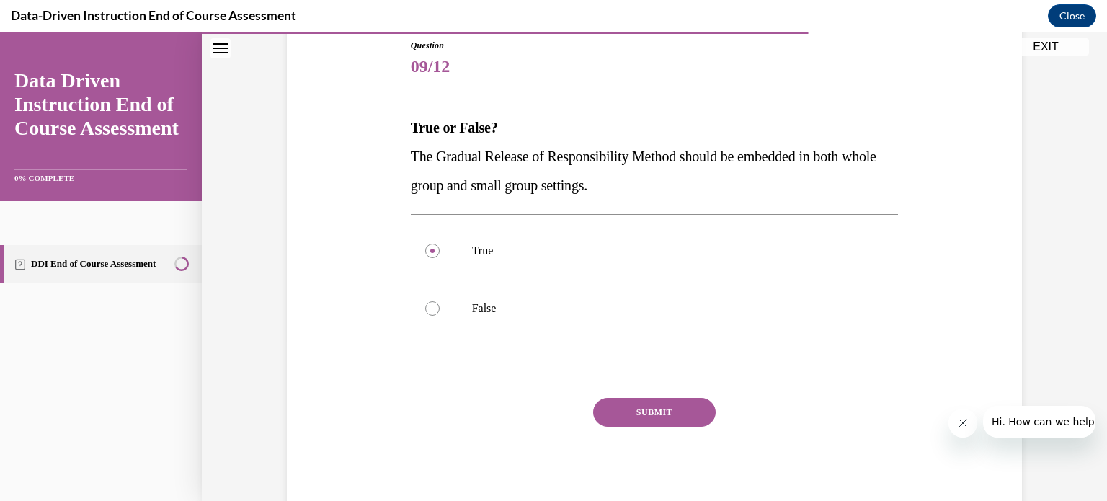
click at [651, 410] on button "SUBMIT" at bounding box center [654, 412] width 123 height 29
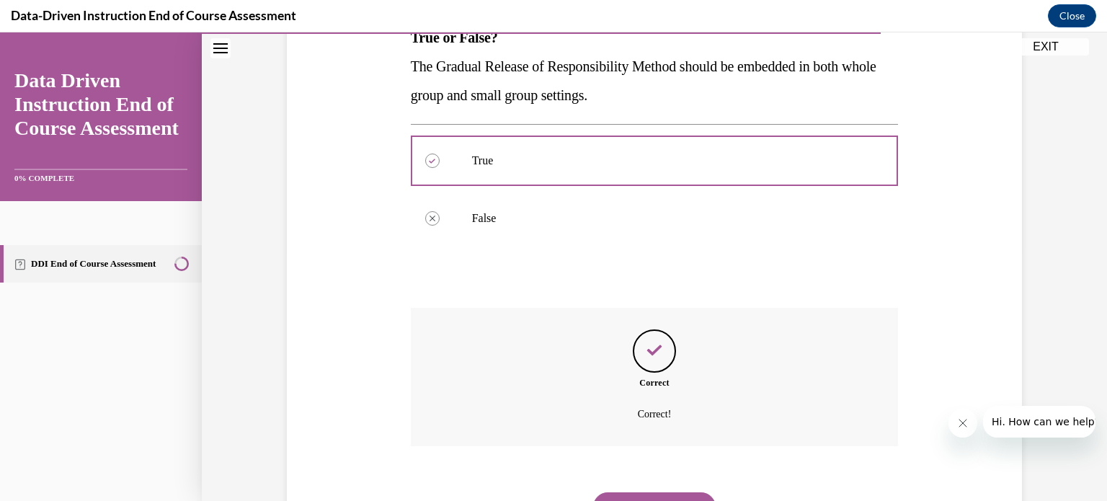
scroll to position [322, 0]
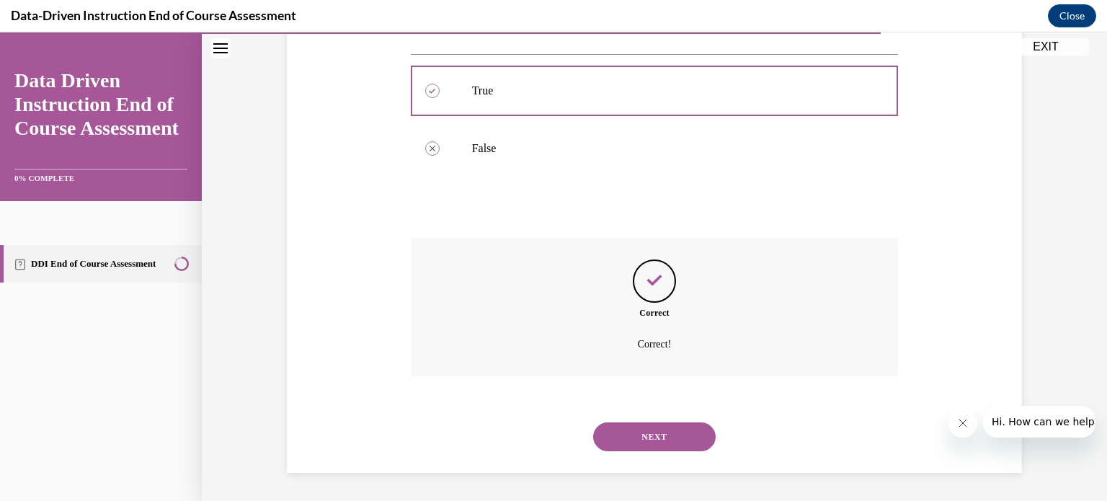
click at [643, 432] on button "NEXT" at bounding box center [654, 436] width 123 height 29
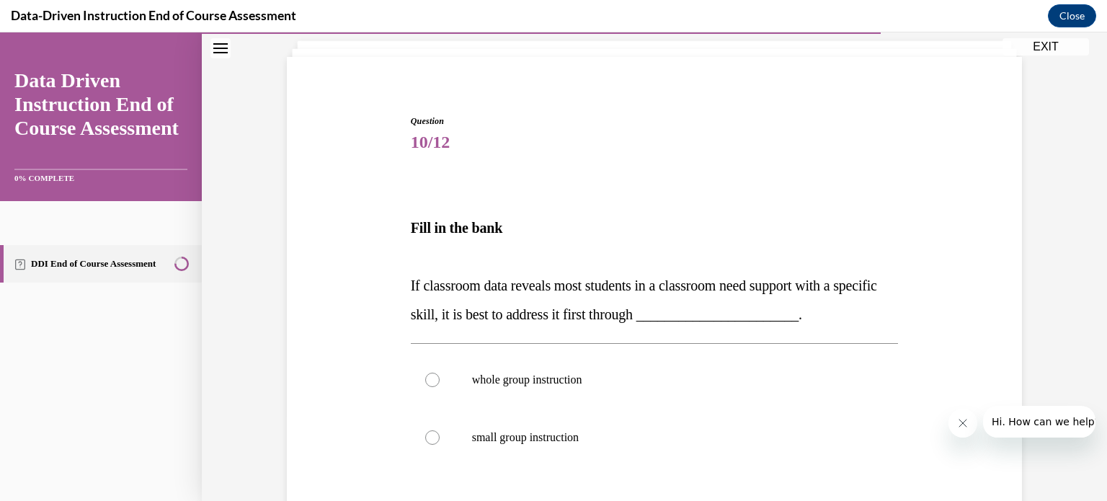
scroll to position [87, 0]
click at [621, 376] on p "whole group instruction" at bounding box center [667, 378] width 391 height 14
click at [440, 376] on input "whole group instruction" at bounding box center [432, 378] width 14 height 14
radio input "true"
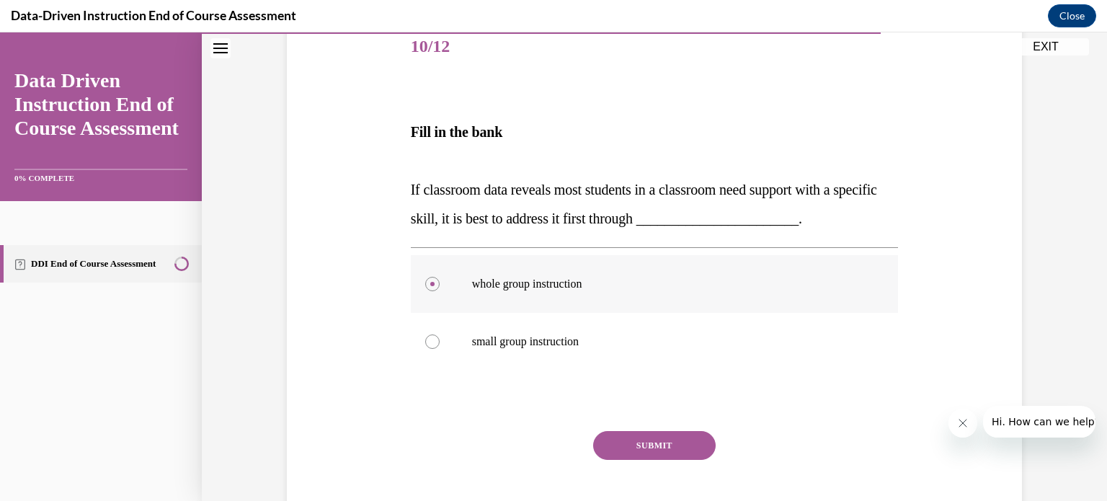
scroll to position [215, 0]
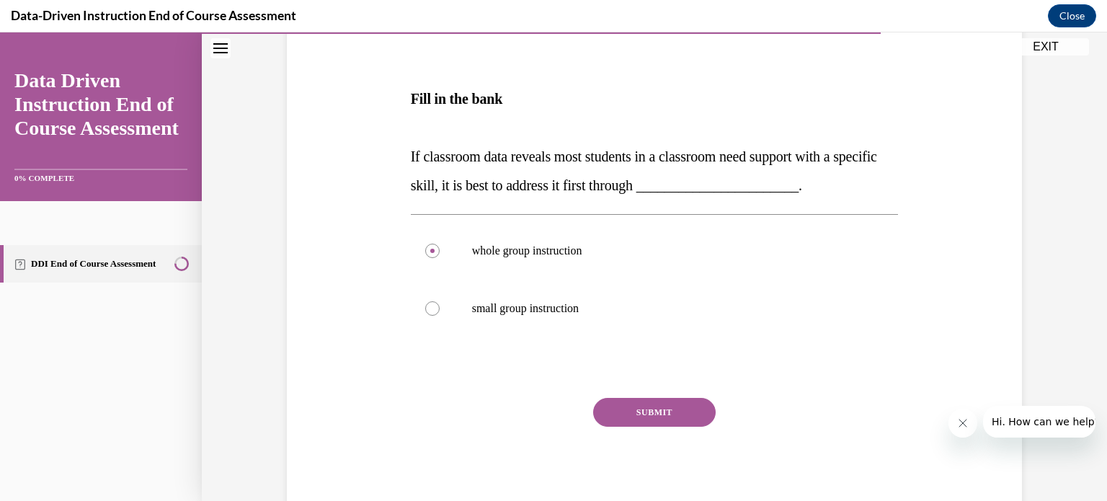
click at [627, 403] on button "SUBMIT" at bounding box center [654, 412] width 123 height 29
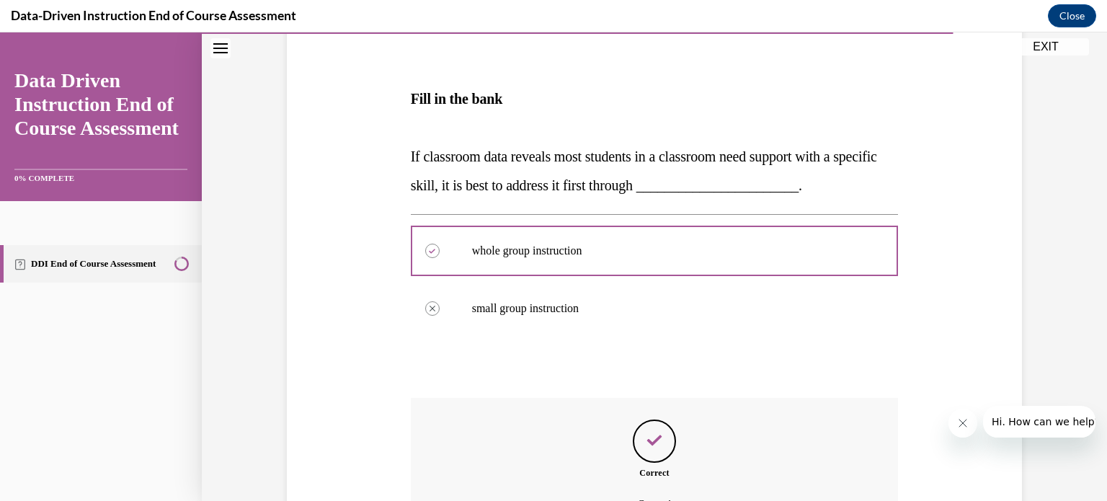
scroll to position [375, 0]
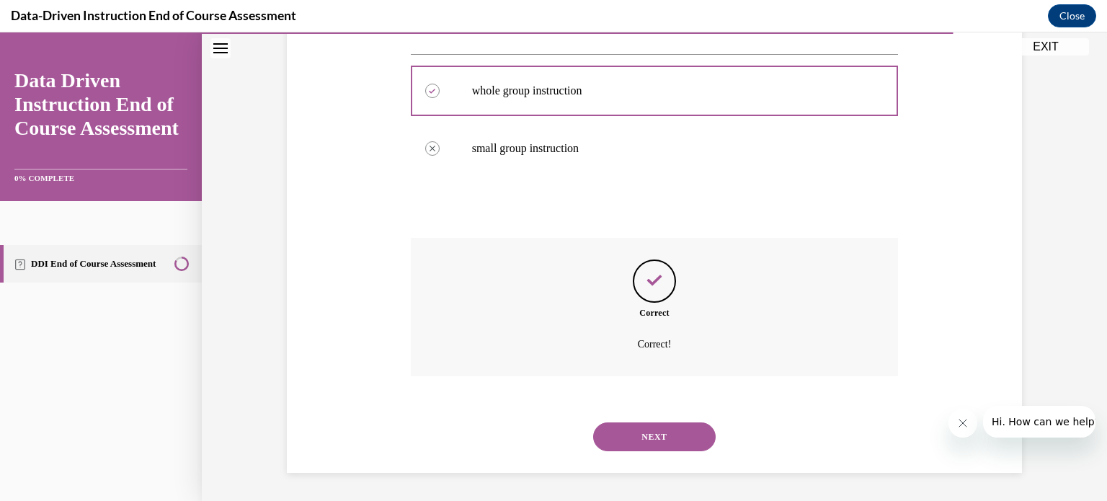
click at [630, 427] on button "NEXT" at bounding box center [654, 436] width 123 height 29
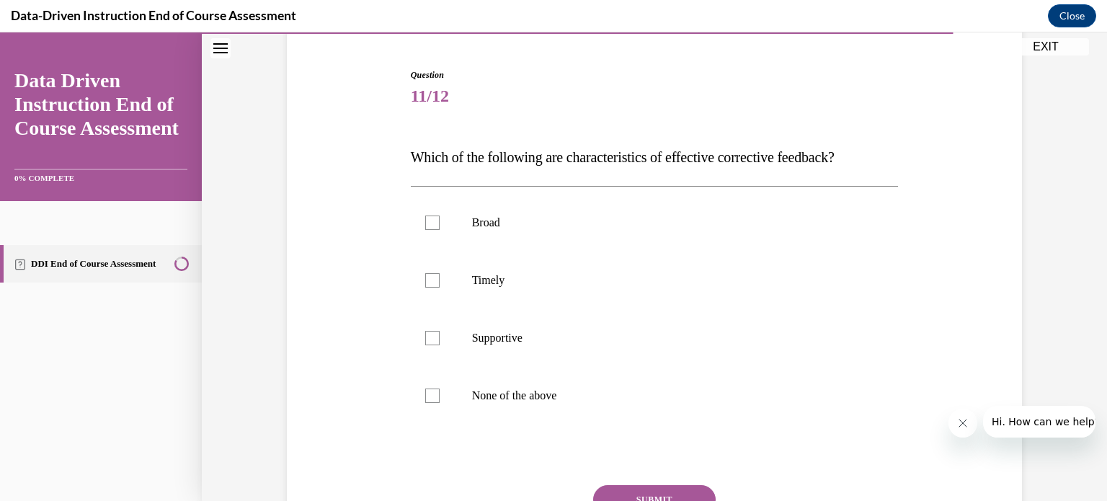
scroll to position [133, 0]
click at [490, 283] on p "Timely" at bounding box center [667, 279] width 391 height 14
click at [440, 283] on input "Timely" at bounding box center [432, 279] width 14 height 14
checkbox input "true"
click at [472, 340] on p "Supportive" at bounding box center [667, 337] width 391 height 14
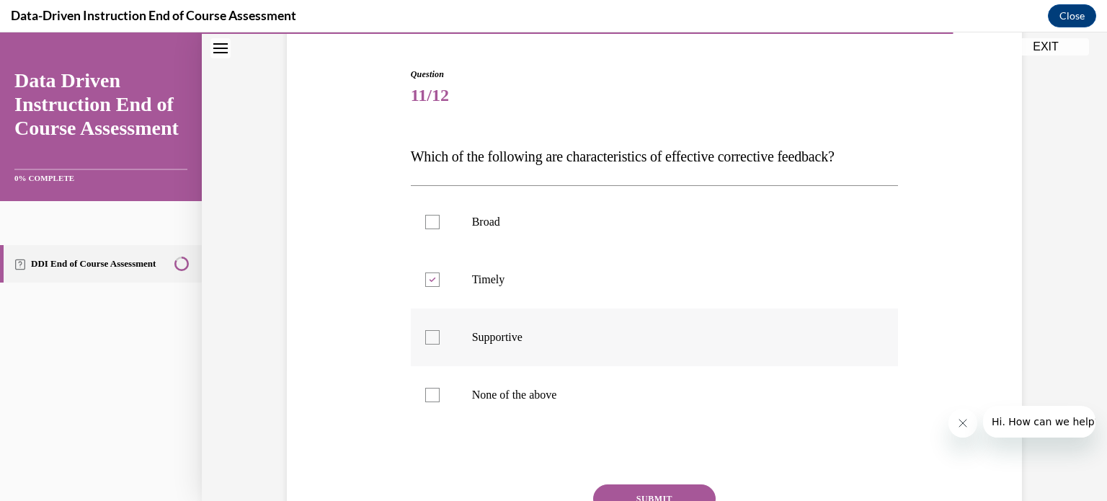
click at [440, 340] on input "Supportive" at bounding box center [432, 337] width 14 height 14
checkbox input "true"
click at [626, 494] on button "SUBMIT" at bounding box center [654, 498] width 123 height 29
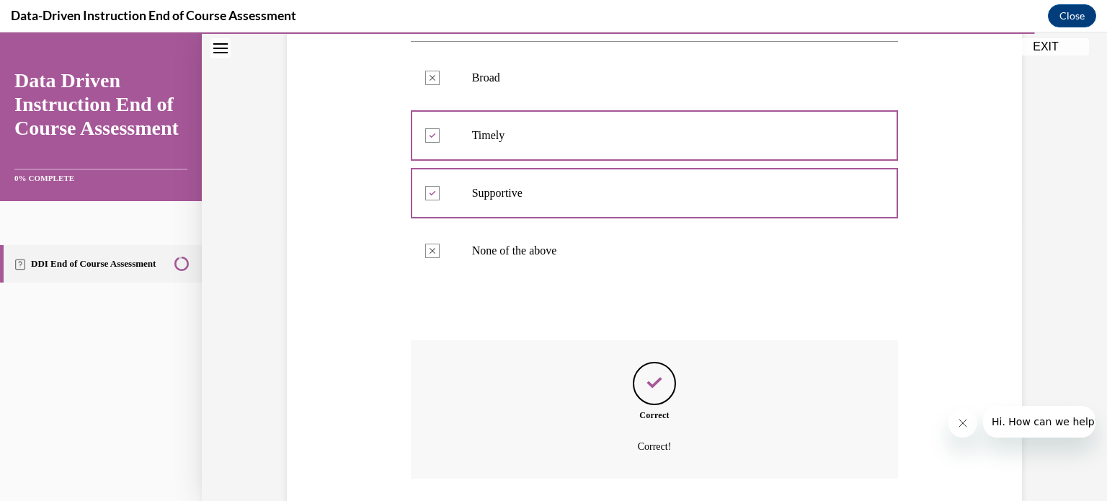
scroll to position [379, 0]
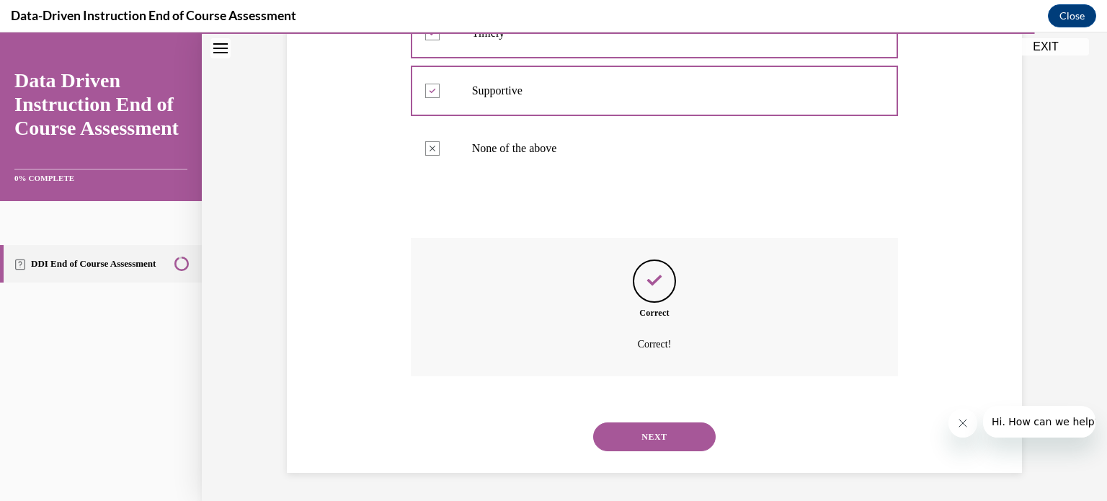
click at [649, 438] on button "NEXT" at bounding box center [654, 436] width 123 height 29
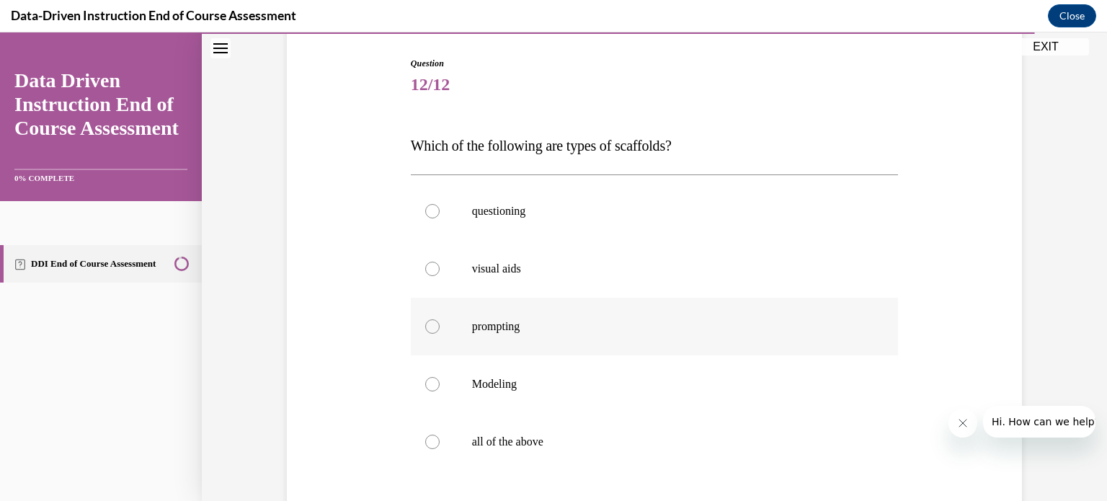
scroll to position [147, 0]
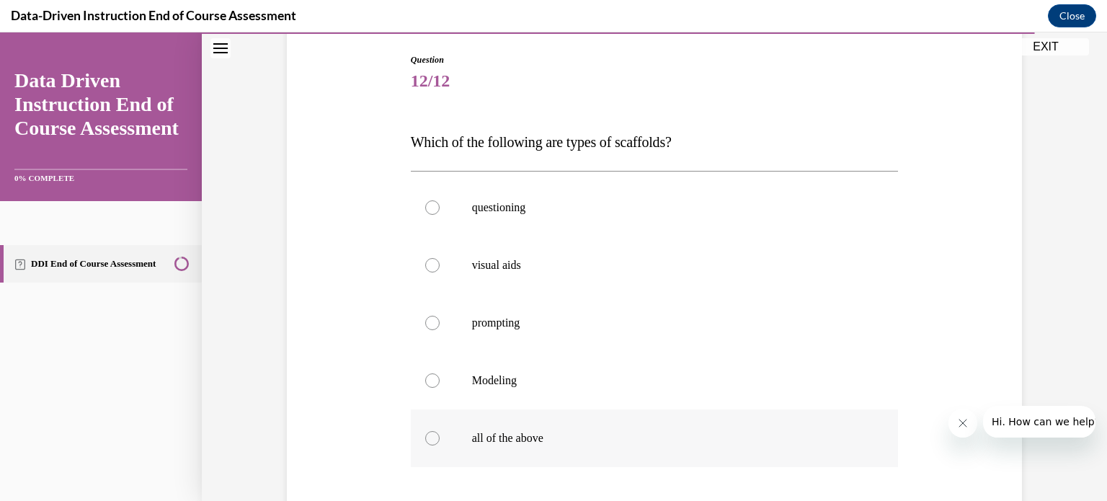
click at [568, 438] on p "all of the above" at bounding box center [667, 438] width 391 height 14
click at [440, 438] on input "all of the above" at bounding box center [432, 438] width 14 height 14
radio input "true"
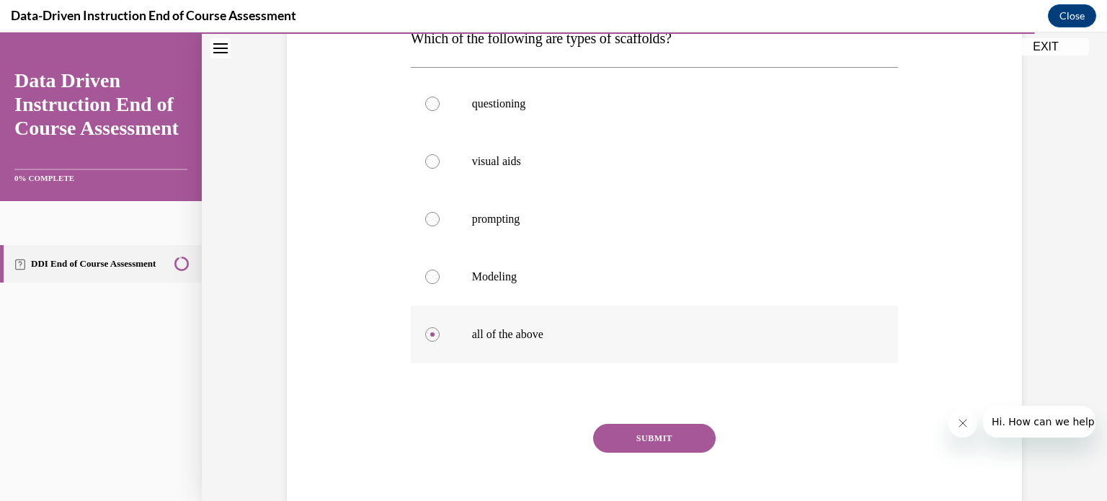
scroll to position [265, 0]
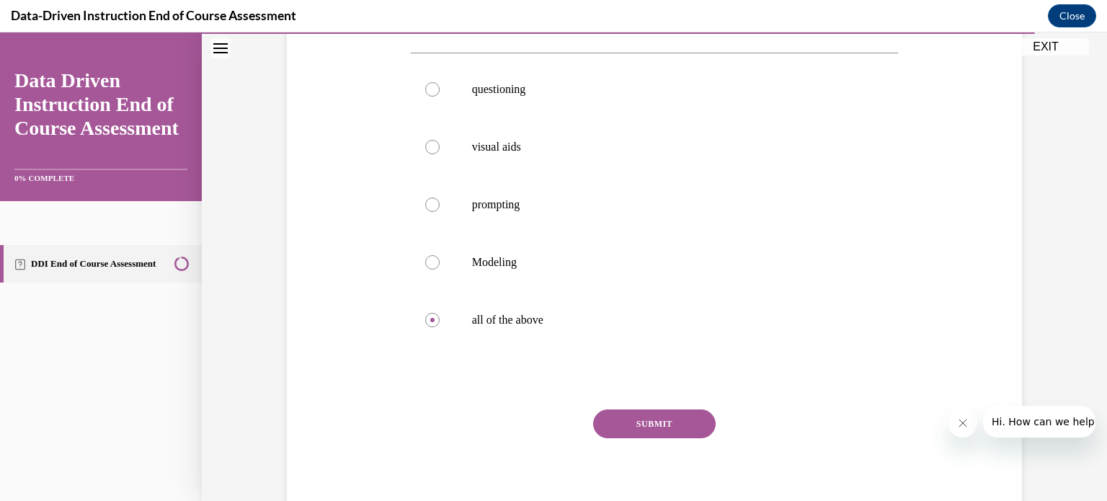
click at [612, 435] on button "SUBMIT" at bounding box center [654, 423] width 123 height 29
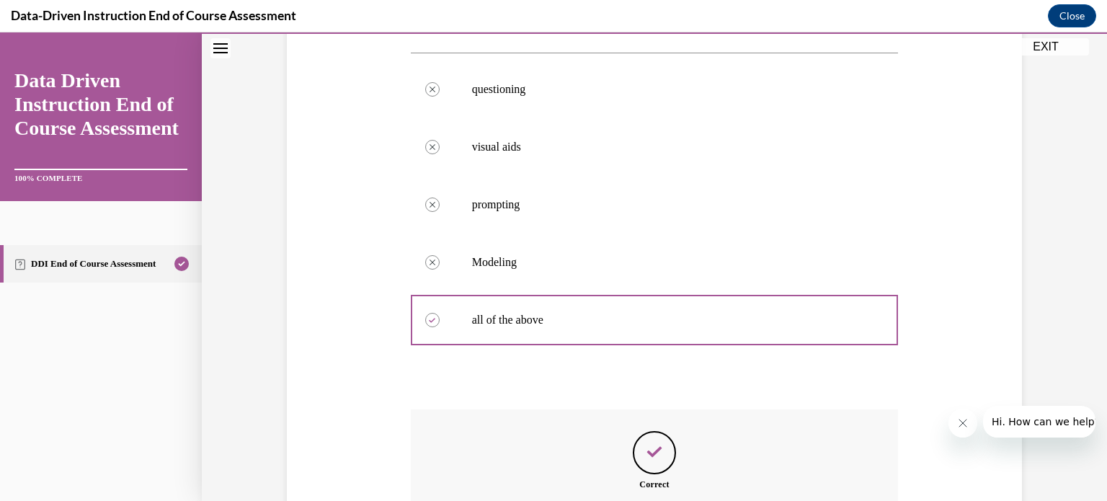
scroll to position [437, 0]
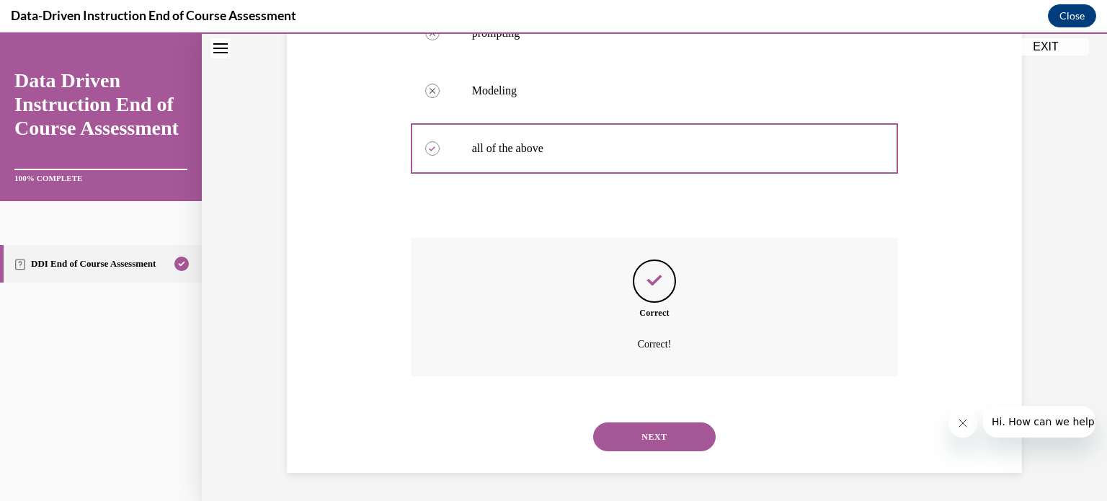
click at [612, 435] on button "NEXT" at bounding box center [654, 436] width 123 height 29
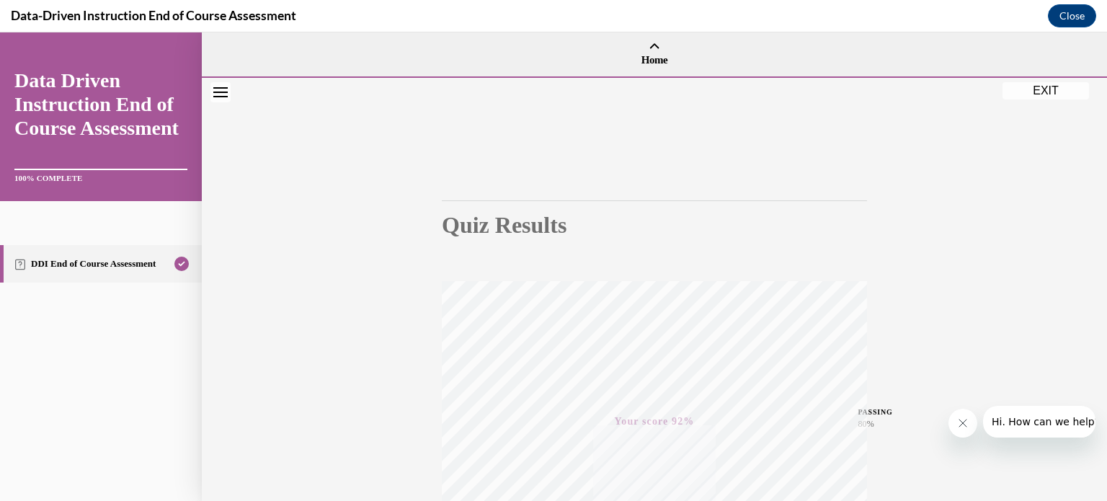
scroll to position [270, 0]
